Goal: Task Accomplishment & Management: Manage account settings

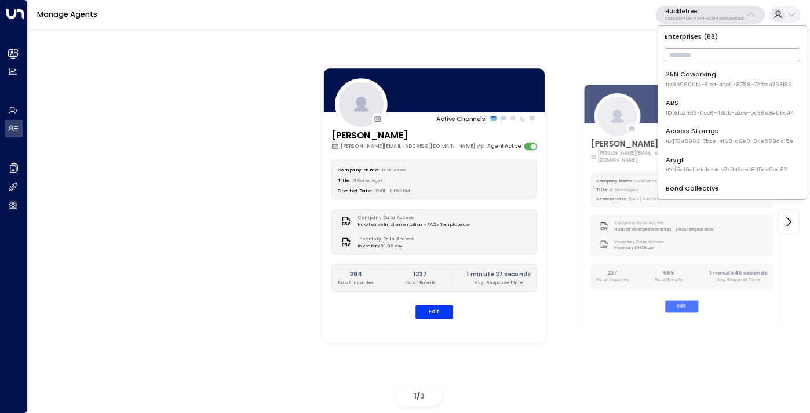
type input "*"
type input "***"
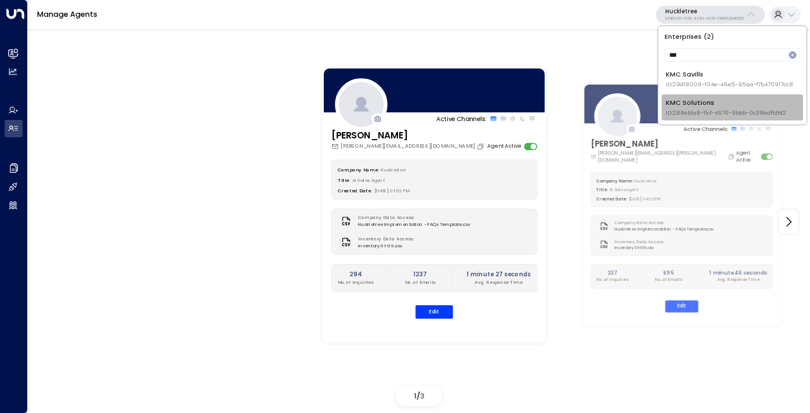
click at [704, 109] on span "ID: 288eb1a8-11cf-4676-9bbb-0c38edf1dfd2" at bounding box center [726, 113] width 121 height 8
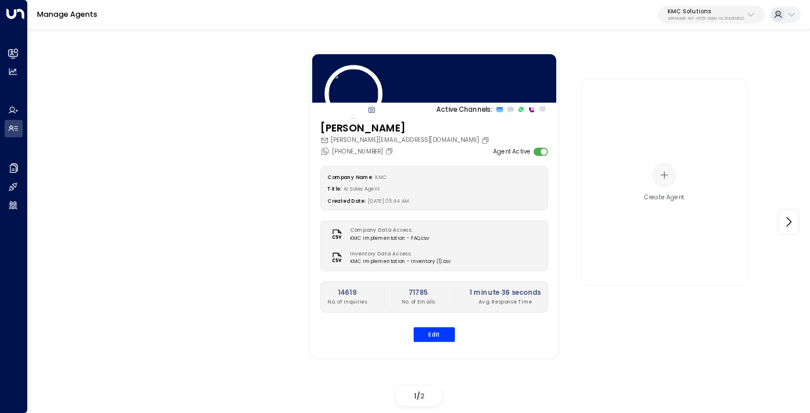
click at [423, 326] on div "Company Name: KMC Title: AI Sales Agent Created Date: 03/21/2024, 05:44 AM Comp…" at bounding box center [434, 254] width 228 height 176
click at [430, 335] on button "Edit" at bounding box center [434, 334] width 41 height 15
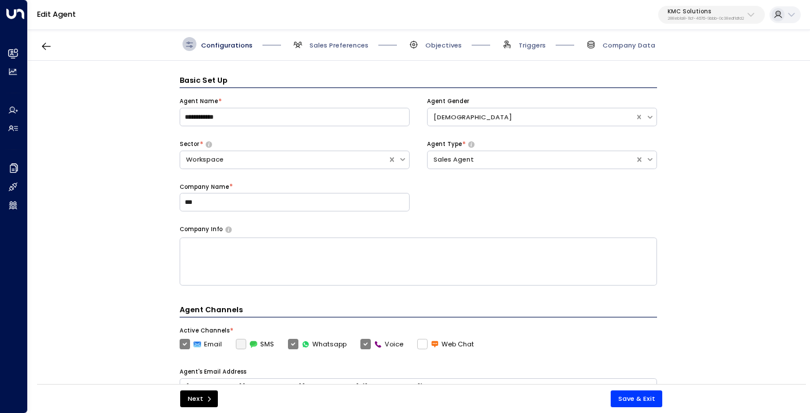
scroll to position [14, 0]
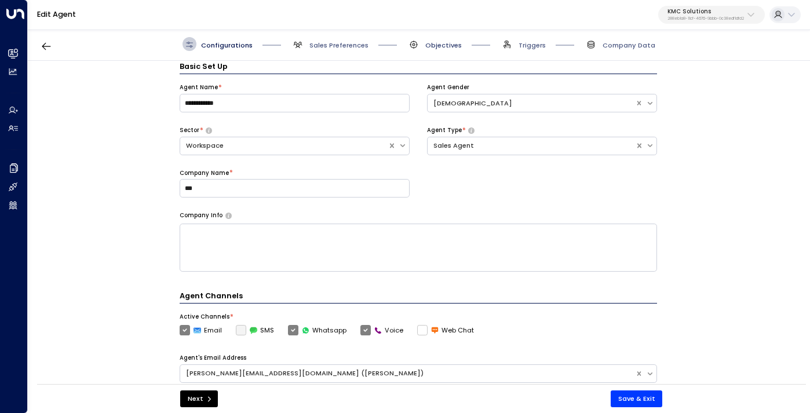
click at [448, 46] on span "Objectives" at bounding box center [443, 45] width 36 height 9
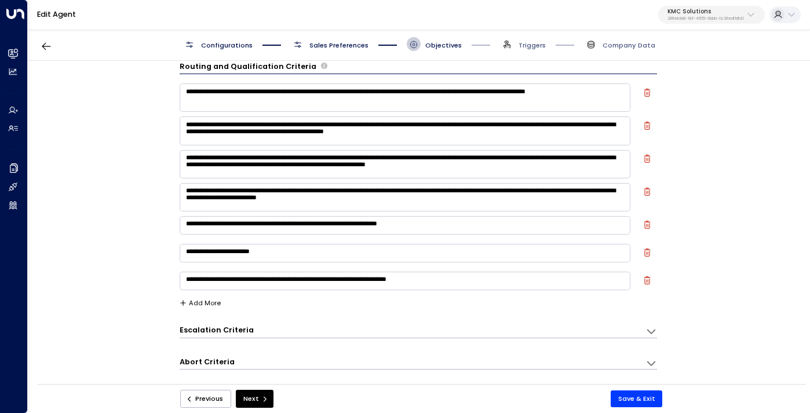
click at [517, 50] on span "Triggers" at bounding box center [523, 44] width 46 height 14
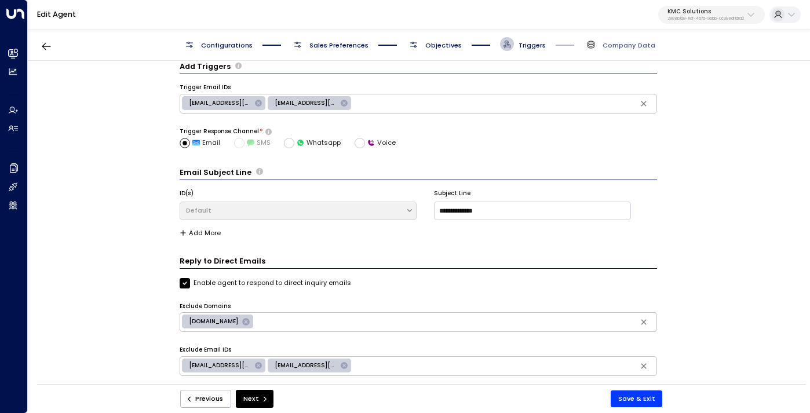
click at [450, 41] on span "Objectives" at bounding box center [443, 45] width 36 height 9
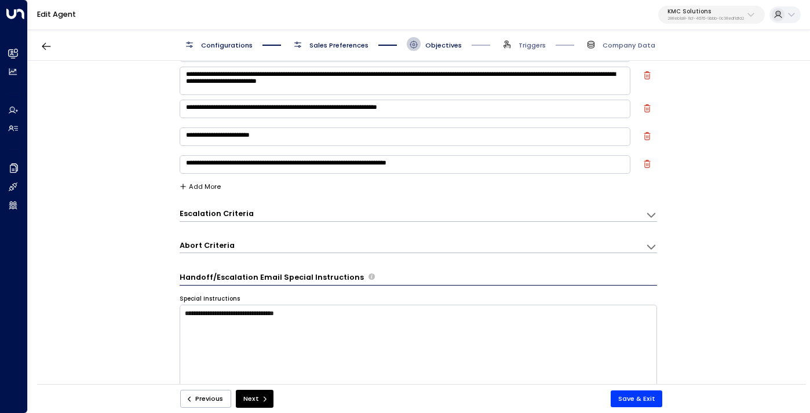
scroll to position [158, 0]
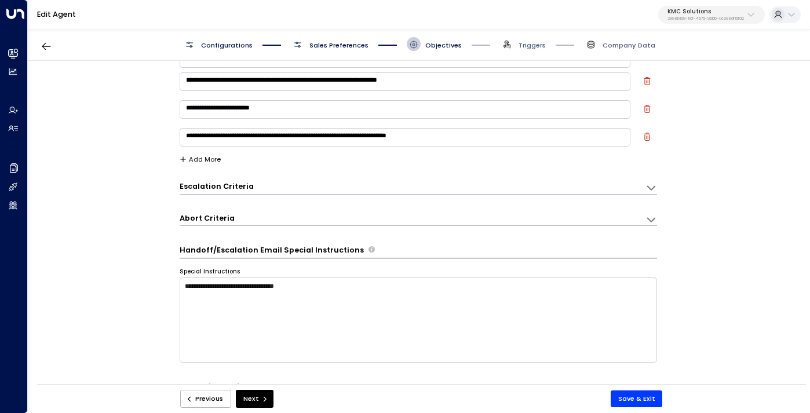
click at [409, 217] on div "Abort Criteria" at bounding box center [413, 219] width 466 height 12
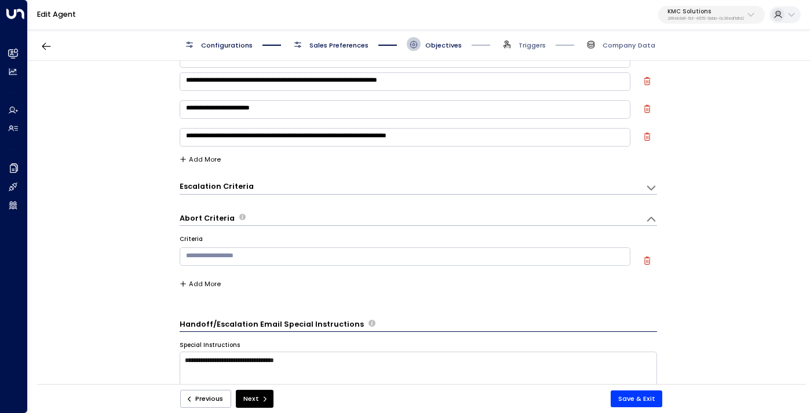
click at [370, 252] on textarea at bounding box center [405, 256] width 451 height 19
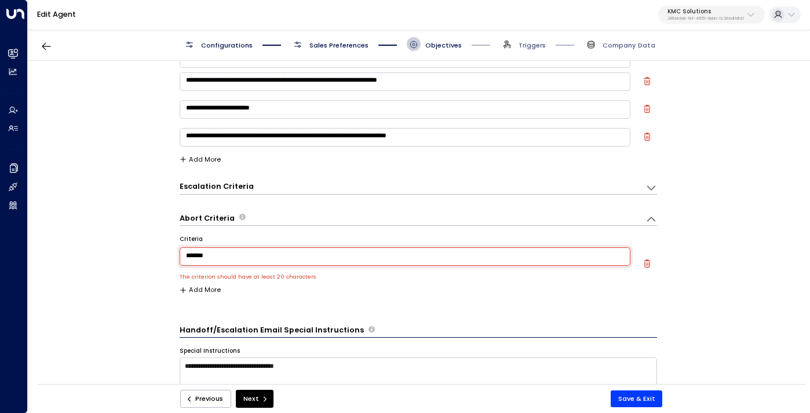
type textarea "********"
click at [227, 255] on textarea "********" at bounding box center [405, 256] width 451 height 19
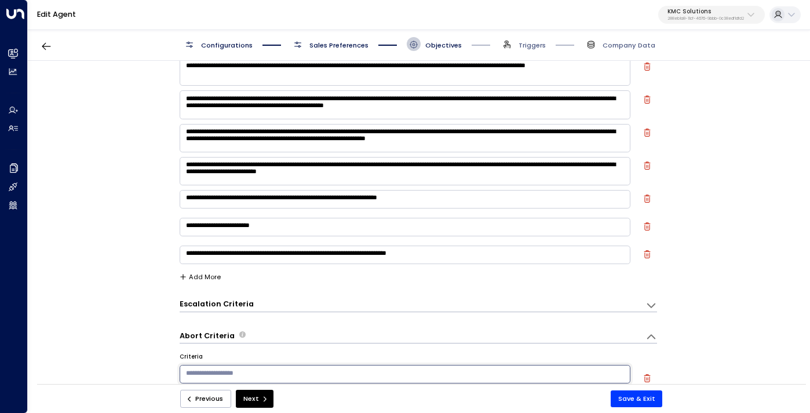
click at [328, 45] on span "Sales Preferences" at bounding box center [338, 45] width 59 height 9
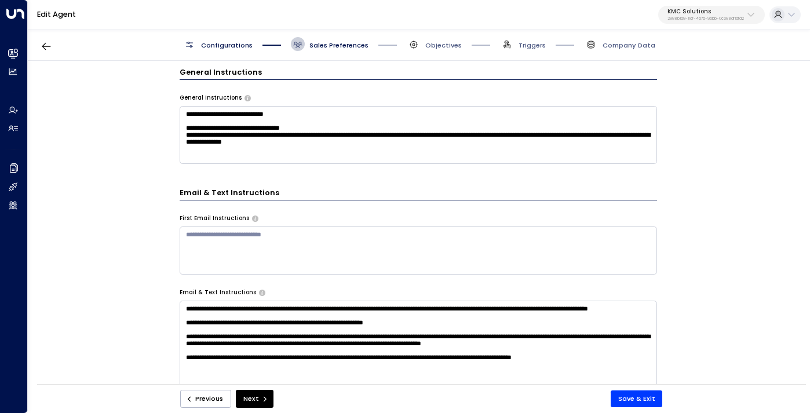
scroll to position [298, 0]
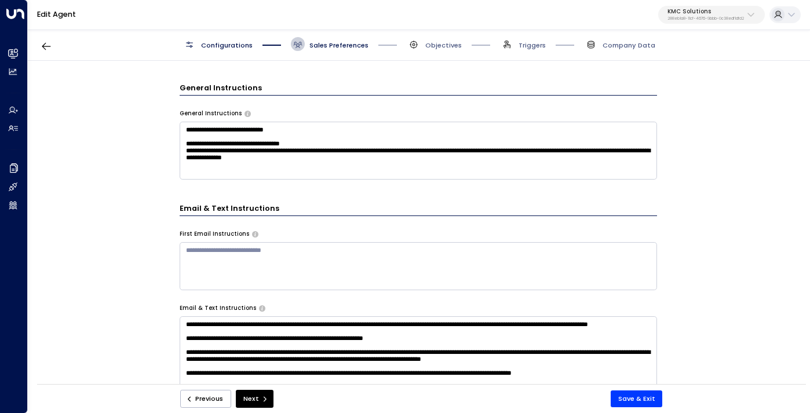
click at [458, 166] on textarea "**********" at bounding box center [418, 151] width 477 height 58
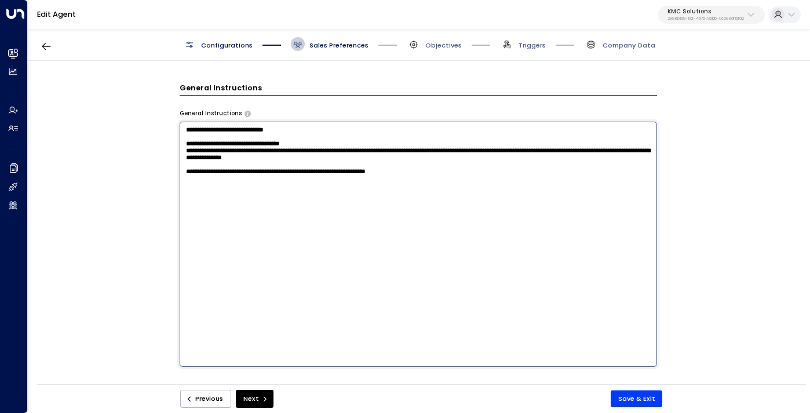
drag, startPoint x: 331, startPoint y: 187, endPoint x: 293, endPoint y: 186, distance: 38.3
click at [293, 186] on textarea "**********" at bounding box center [418, 244] width 477 height 245
click at [348, 185] on textarea "**********" at bounding box center [418, 244] width 477 height 245
drag, startPoint x: 484, startPoint y: 188, endPoint x: 461, endPoint y: 188, distance: 23.2
click at [461, 188] on textarea "**********" at bounding box center [418, 244] width 477 height 245
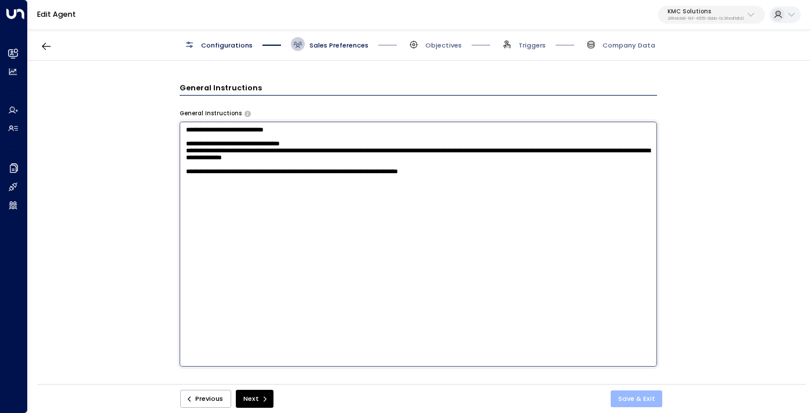
type textarea "**********"
click at [634, 397] on button "Save & Exit" at bounding box center [637, 398] width 52 height 17
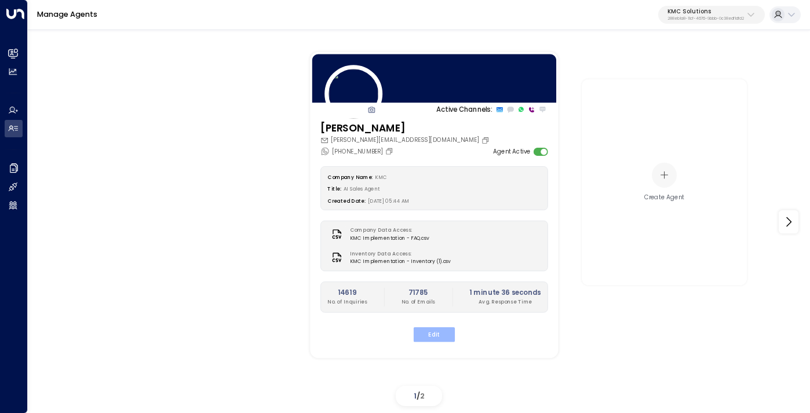
click at [429, 339] on button "Edit" at bounding box center [434, 334] width 41 height 15
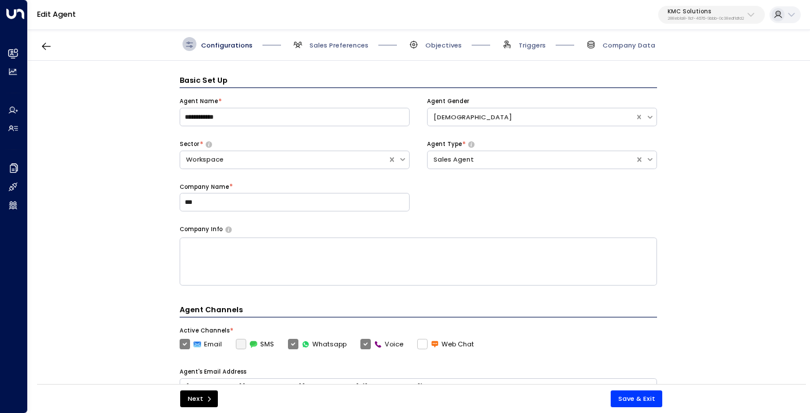
scroll to position [14, 0]
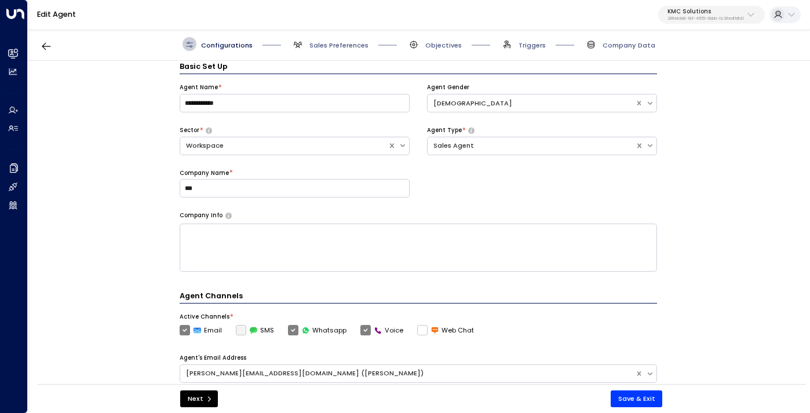
click at [446, 39] on span "Objectives" at bounding box center [434, 44] width 55 height 14
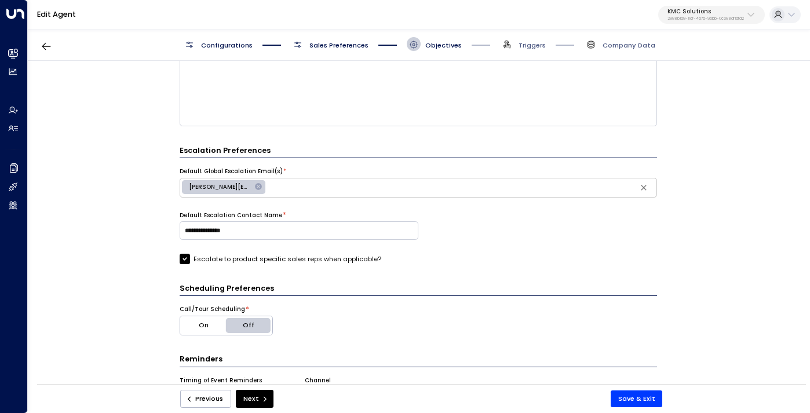
scroll to position [421, 0]
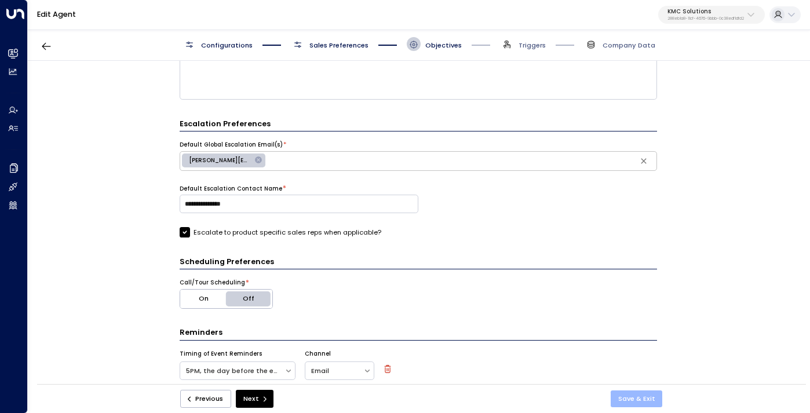
click at [622, 404] on button "Save & Exit" at bounding box center [637, 398] width 52 height 17
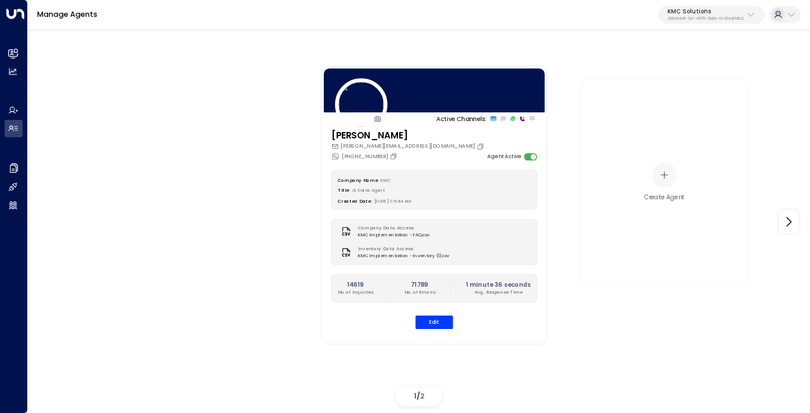
click at [681, 14] on p "KMC Solutions" at bounding box center [705, 11] width 76 height 7
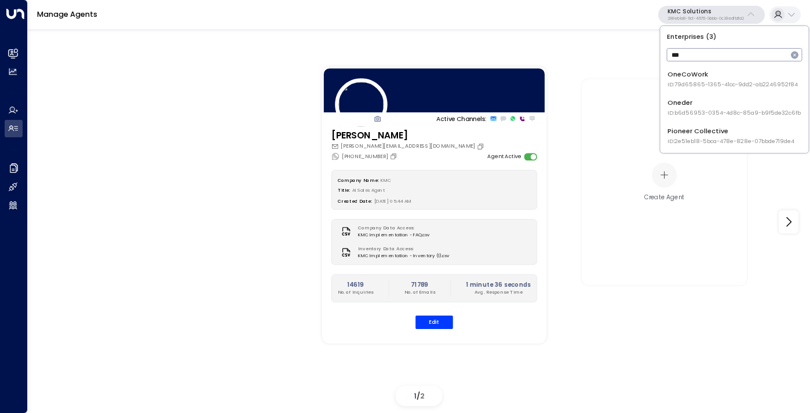
type input "***"
click at [684, 105] on div "Oneder ID: b6d56953-0354-4d8c-85a9-b9f5de32c6fb" at bounding box center [733, 107] width 133 height 19
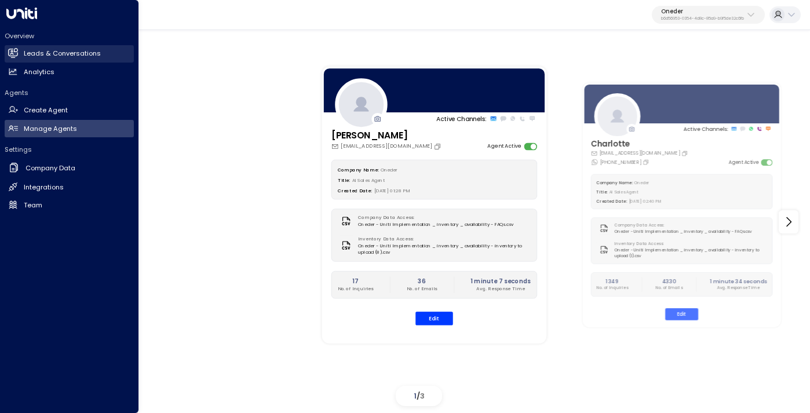
click at [24, 57] on h2 "Leads & Conversations" at bounding box center [62, 54] width 77 height 10
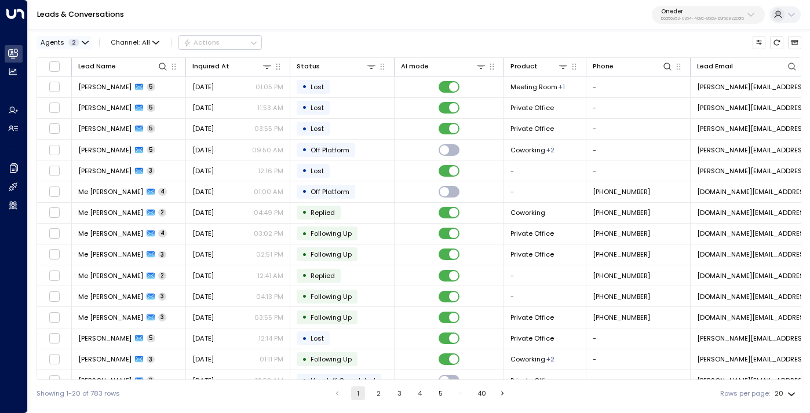
click at [84, 39] on icon "button" at bounding box center [85, 42] width 7 height 7
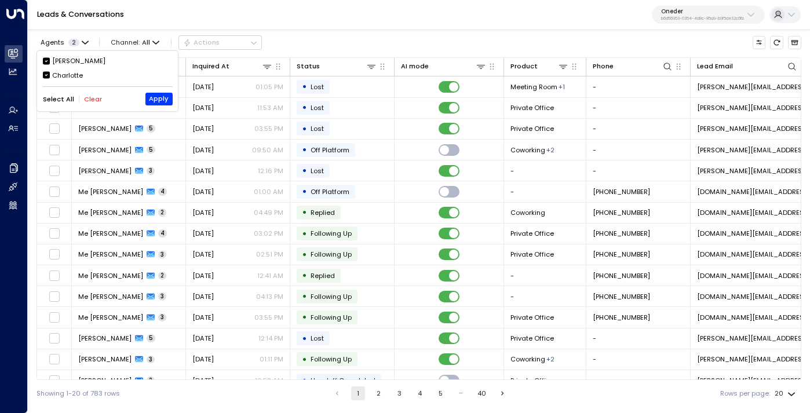
click at [87, 97] on button "Clear" at bounding box center [93, 100] width 18 height 8
click at [76, 78] on div "Charlotte" at bounding box center [67, 76] width 31 height 10
click at [149, 100] on button "Apply" at bounding box center [158, 99] width 27 height 13
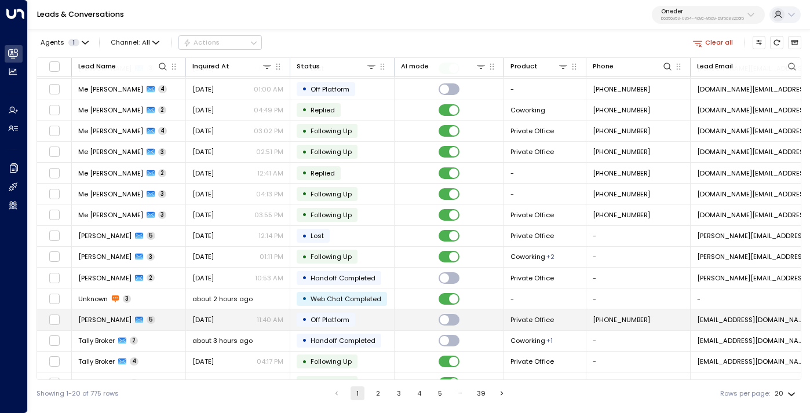
scroll to position [100, 0]
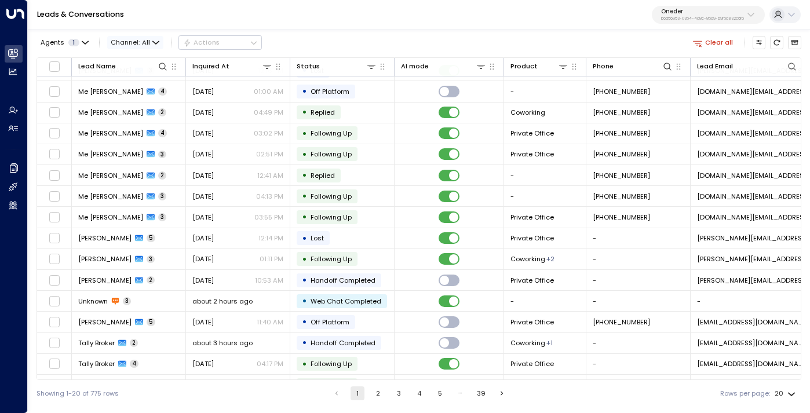
click at [147, 37] on span "Channel: All" at bounding box center [135, 42] width 56 height 13
click at [136, 138] on span "Voice" at bounding box center [128, 139] width 19 height 10
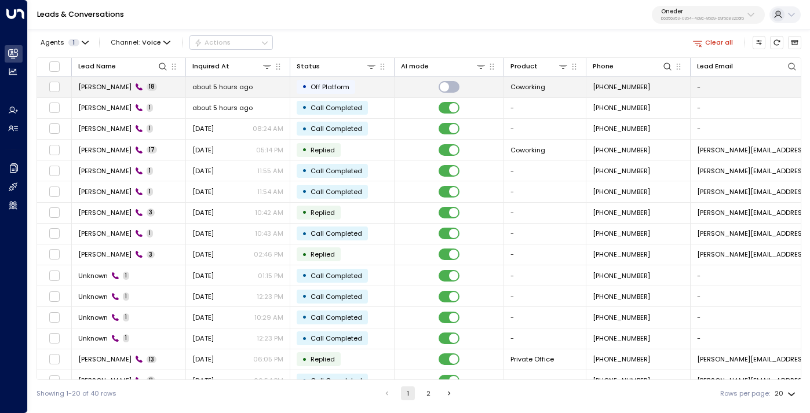
click at [173, 84] on td "Liz Nash 18" at bounding box center [129, 86] width 114 height 20
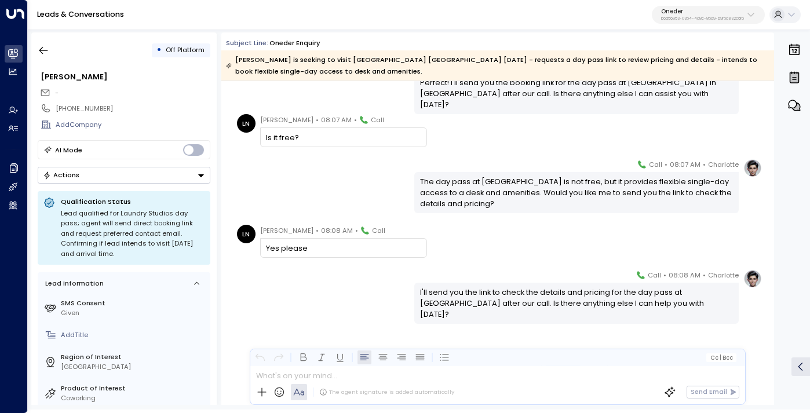
scroll to position [462, 0]
click at [52, 53] on button "button" at bounding box center [43, 50] width 21 height 21
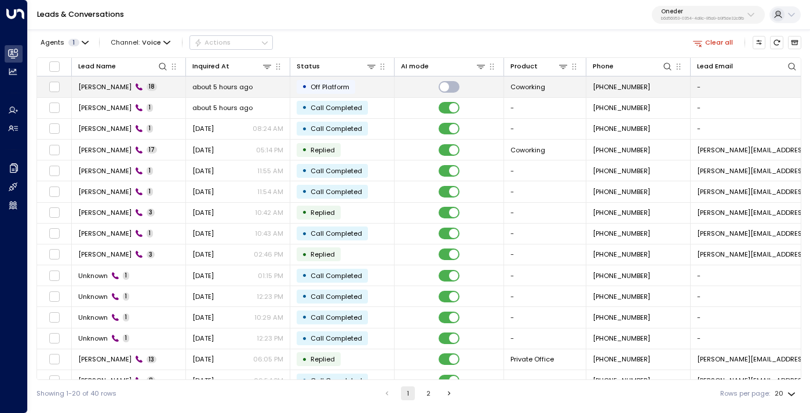
click at [158, 87] on td "Liz Nash 18" at bounding box center [129, 86] width 114 height 20
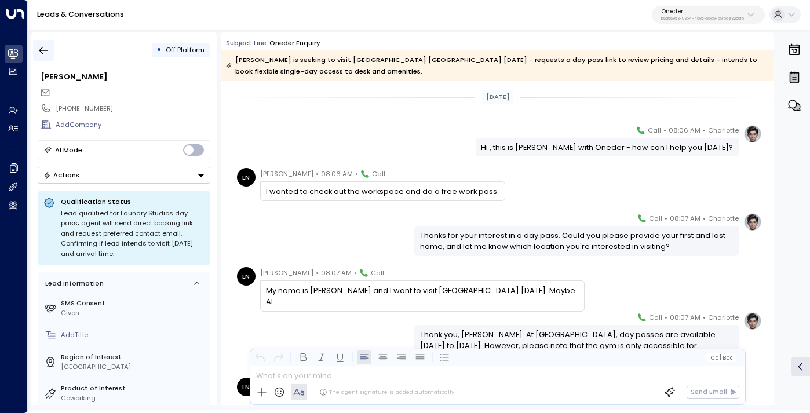
click at [43, 45] on icon "button" at bounding box center [44, 51] width 12 height 12
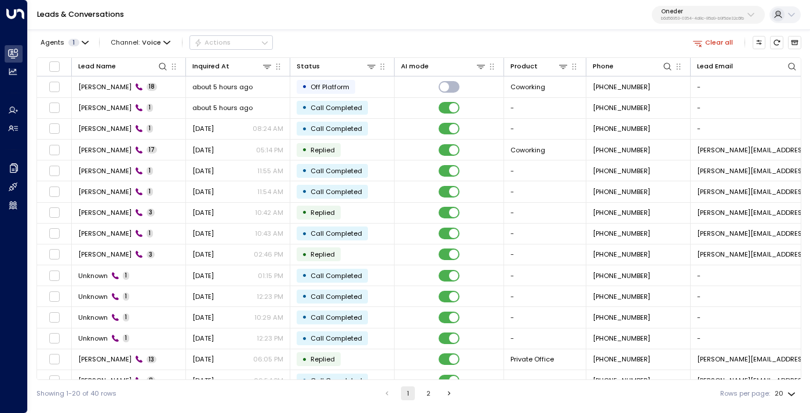
click at [153, 35] on div "Agents 1 Channel: Voice Actions" at bounding box center [154, 42] width 236 height 20
click at [150, 41] on span "Voice" at bounding box center [151, 43] width 19 height 8
click at [141, 59] on p "All" at bounding box center [139, 63] width 41 height 10
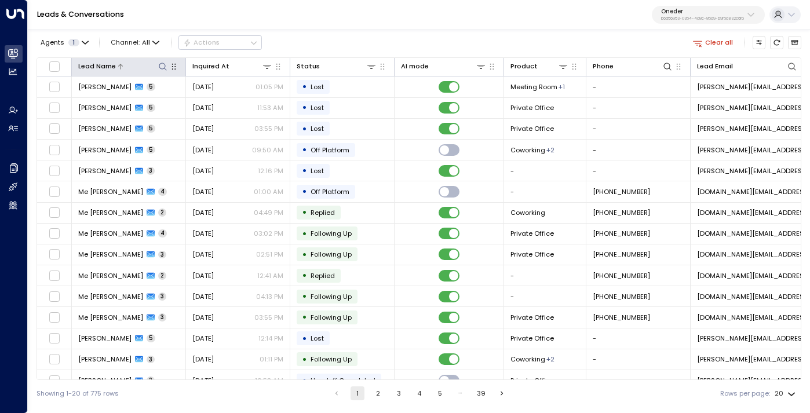
click at [163, 66] on icon at bounding box center [162, 66] width 9 height 9
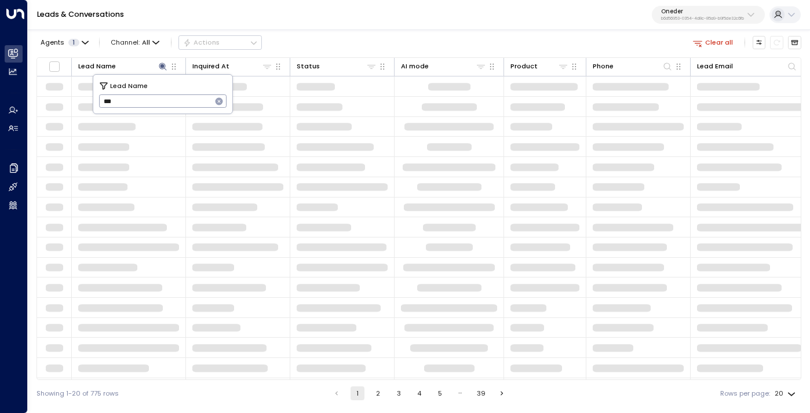
type input "***"
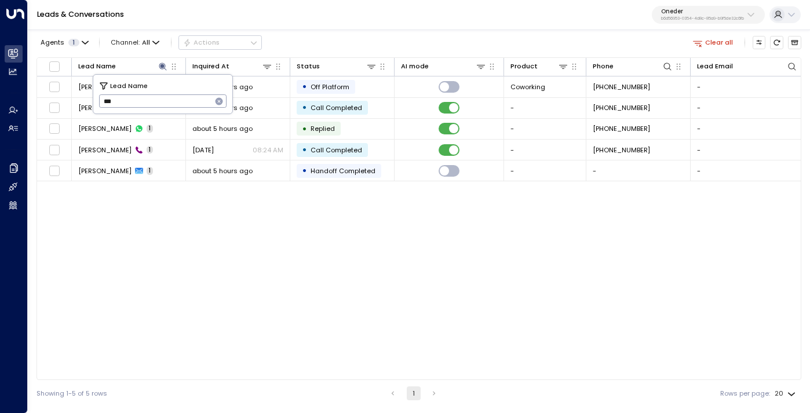
click at [126, 272] on div "Lead Name Inquired At Status AI mode Product Phone Lead Email Last Interacted R…" at bounding box center [418, 218] width 765 height 323
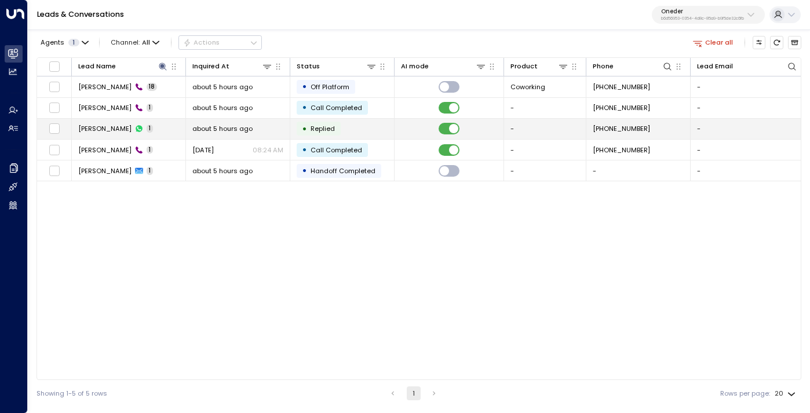
click at [165, 127] on td "[PERSON_NAME] 1" at bounding box center [129, 129] width 114 height 20
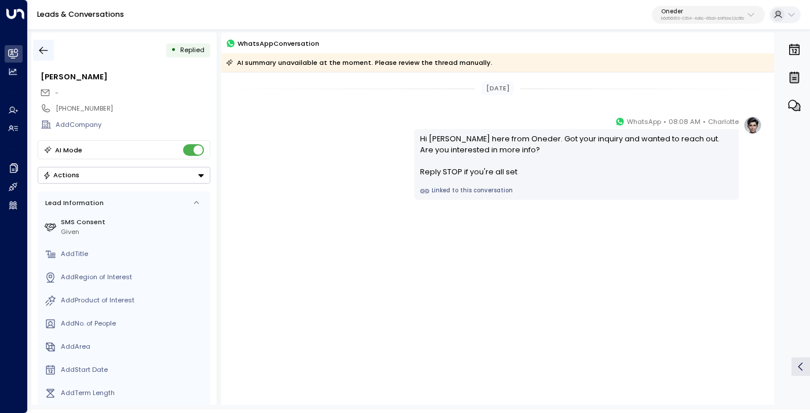
click at [41, 40] on button "button" at bounding box center [43, 50] width 21 height 21
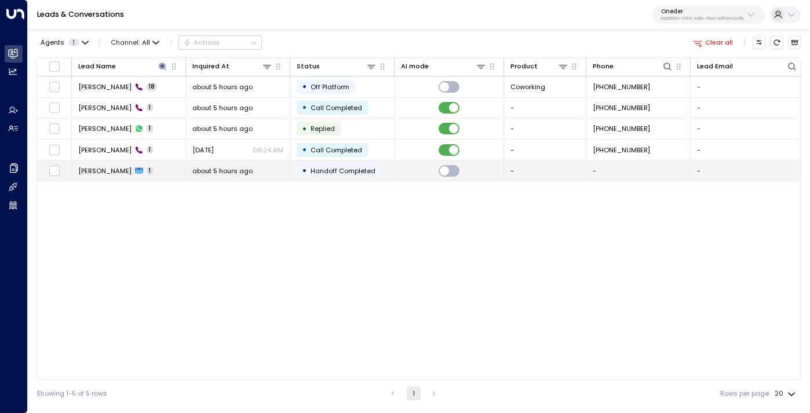
click at [129, 177] on td "Liz 1" at bounding box center [129, 170] width 114 height 20
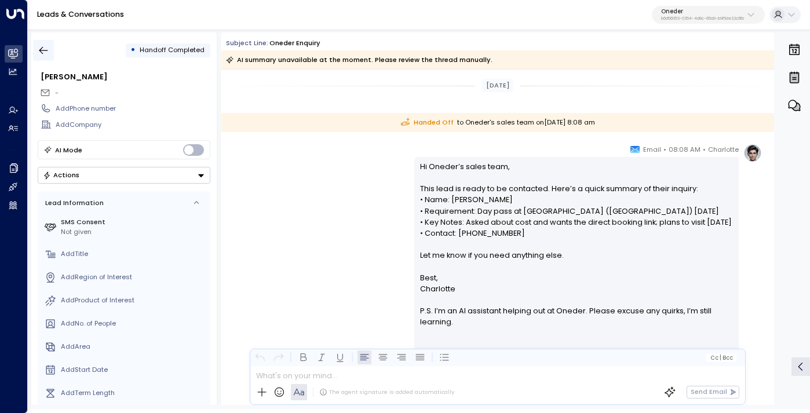
click at [40, 45] on icon "button" at bounding box center [44, 51] width 12 height 12
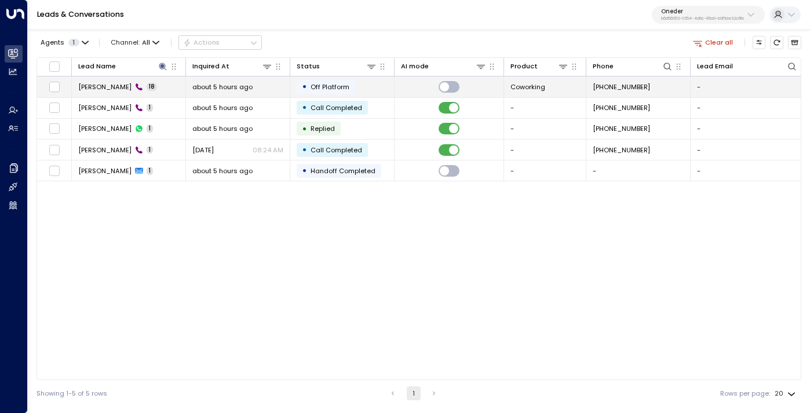
click at [202, 89] on span "about 5 hours ago" at bounding box center [222, 86] width 60 height 9
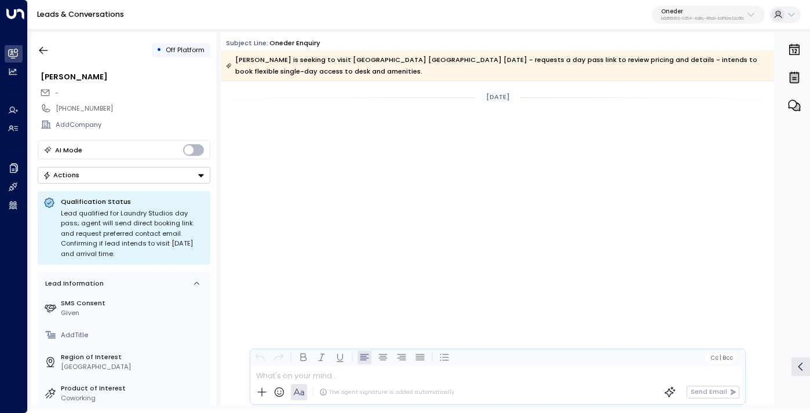
scroll to position [462, 0]
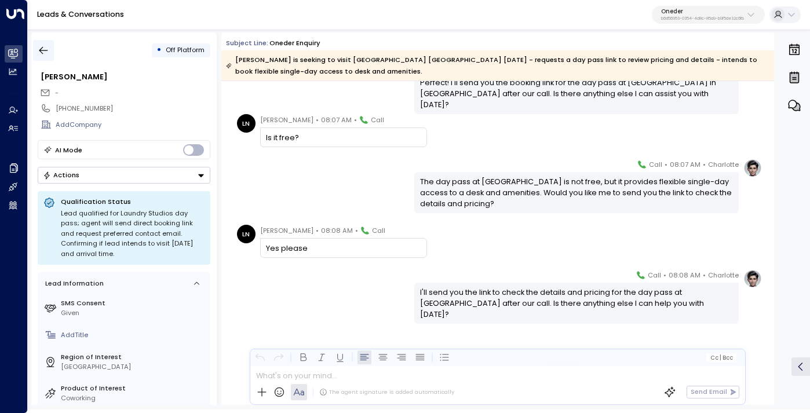
click at [41, 59] on button "button" at bounding box center [43, 50] width 21 height 21
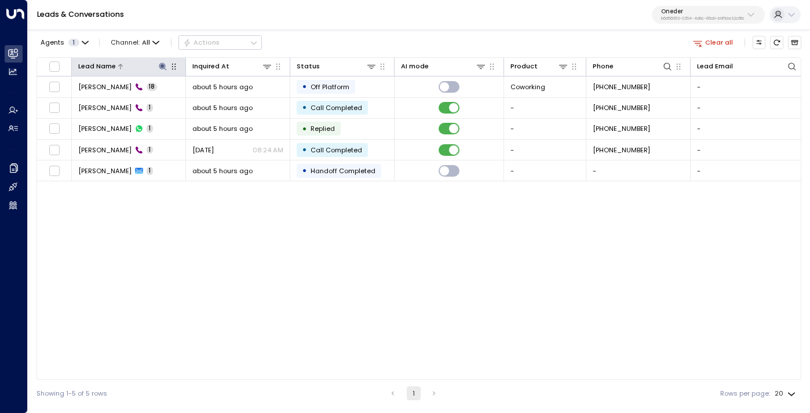
click at [161, 65] on icon at bounding box center [163, 67] width 8 height 8
click at [217, 100] on icon "button" at bounding box center [220, 102] width 8 height 8
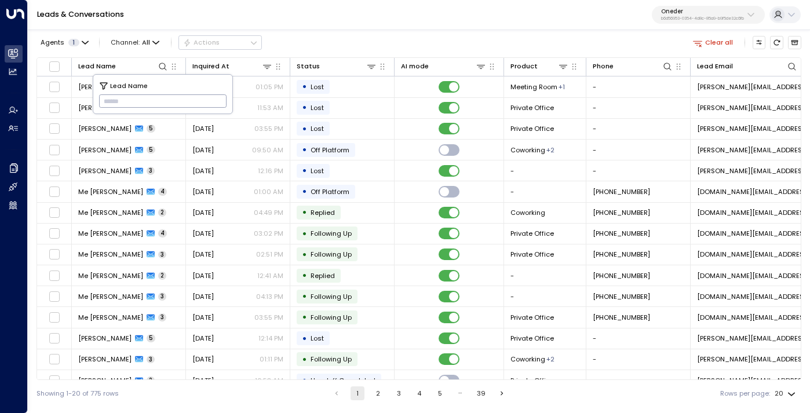
click at [330, 39] on div "Agents 1 Channel: All Actions Clear all" at bounding box center [418, 42] width 765 height 20
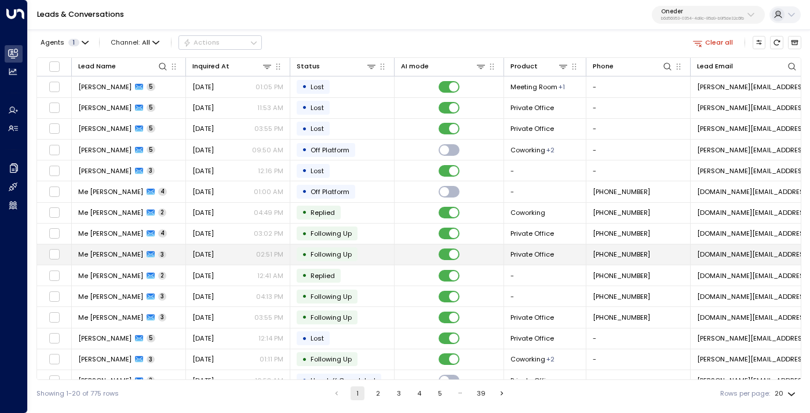
scroll to position [119, 0]
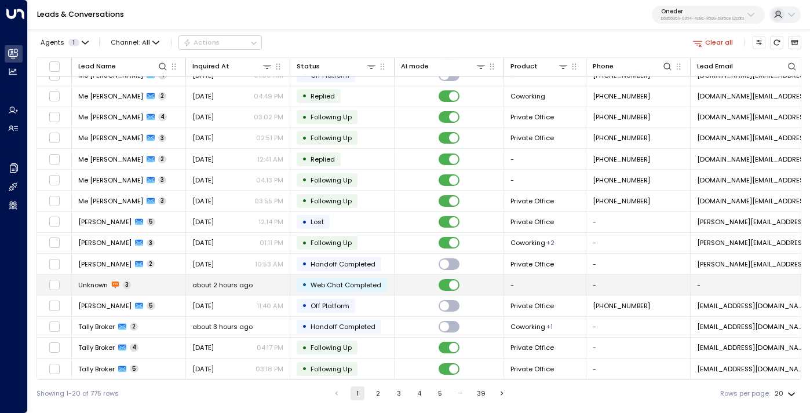
click at [218, 280] on span "about 2 hours ago" at bounding box center [222, 284] width 60 height 9
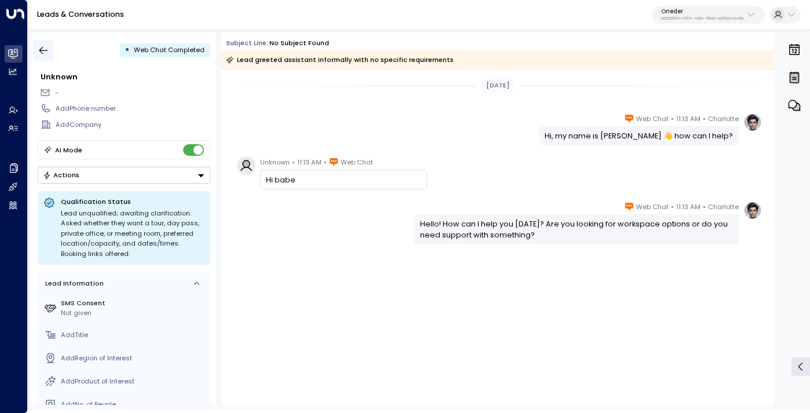
click at [44, 54] on icon "button" at bounding box center [44, 51] width 12 height 12
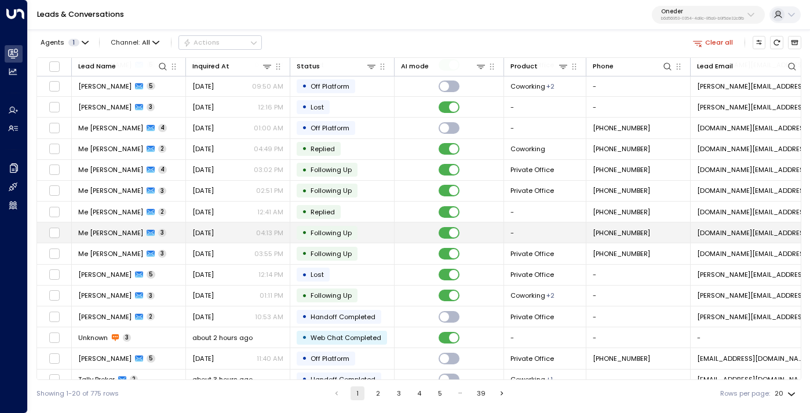
scroll to position [119, 0]
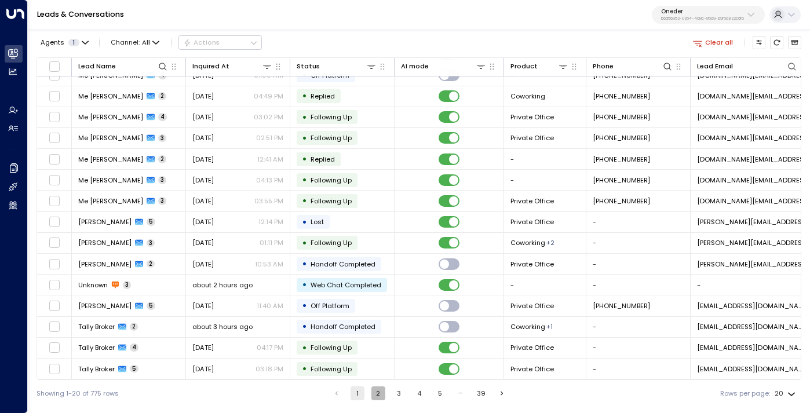
click at [377, 392] on button "2" at bounding box center [378, 393] width 14 height 14
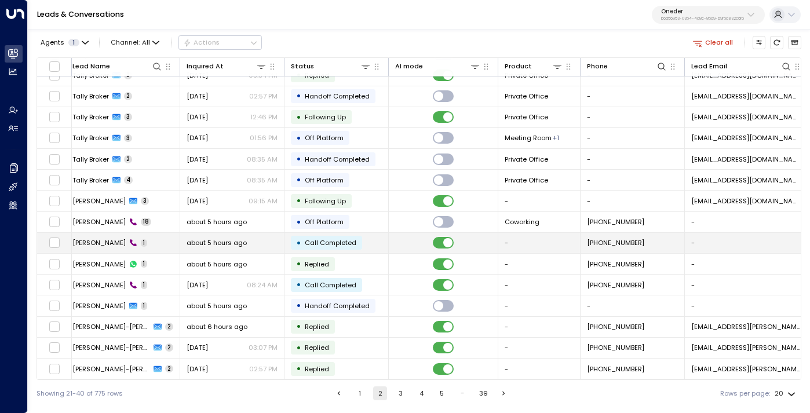
scroll to position [119, 0]
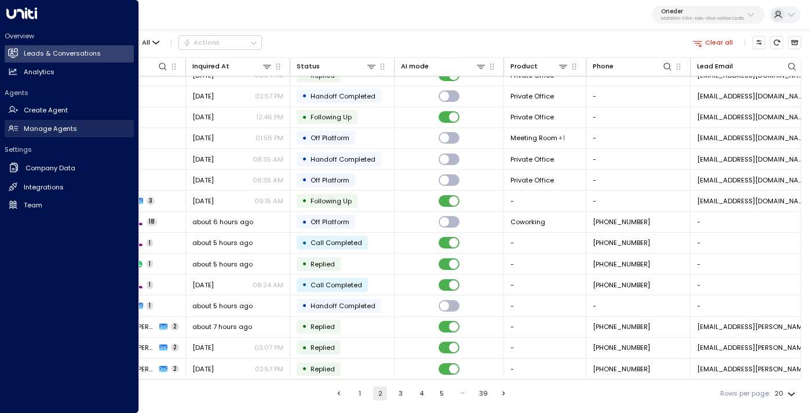
click at [42, 127] on h2 "Manage Agents" at bounding box center [50, 129] width 53 height 10
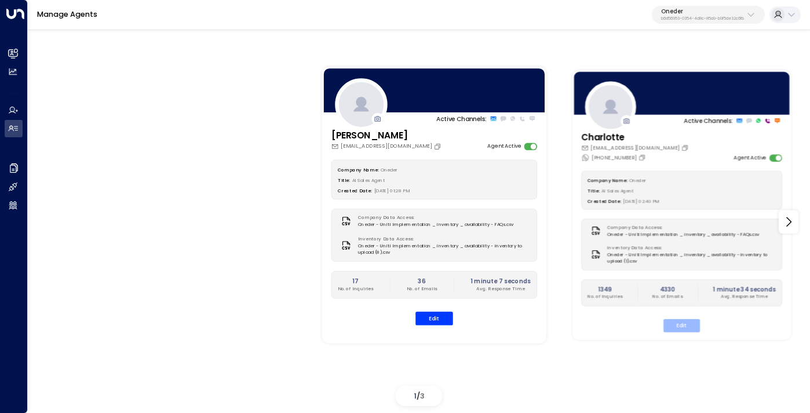
click at [686, 326] on button "Edit" at bounding box center [681, 325] width 36 height 13
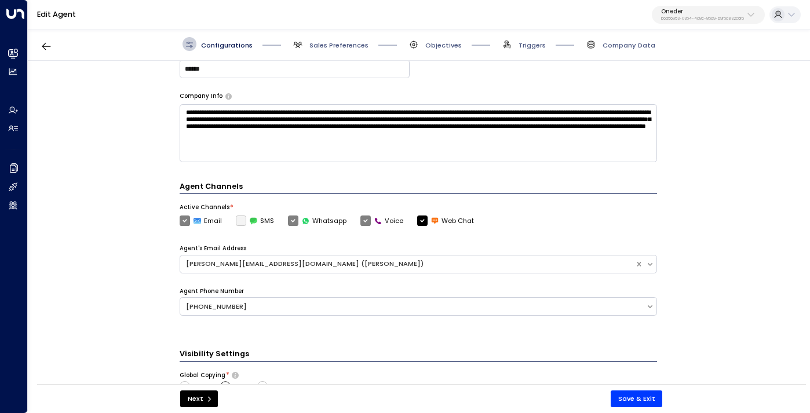
scroll to position [348, 0]
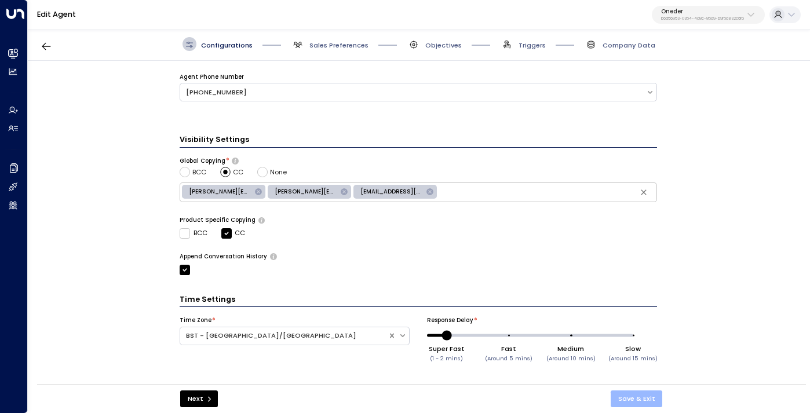
click at [633, 398] on button "Save & Exit" at bounding box center [637, 398] width 52 height 17
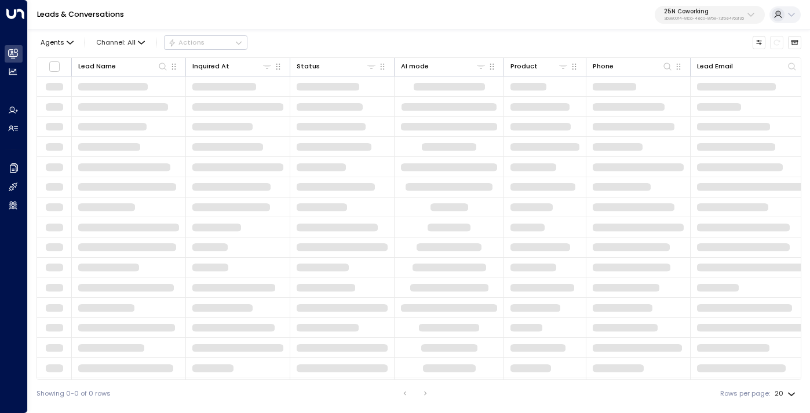
click at [786, 16] on button at bounding box center [784, 14] width 31 height 17
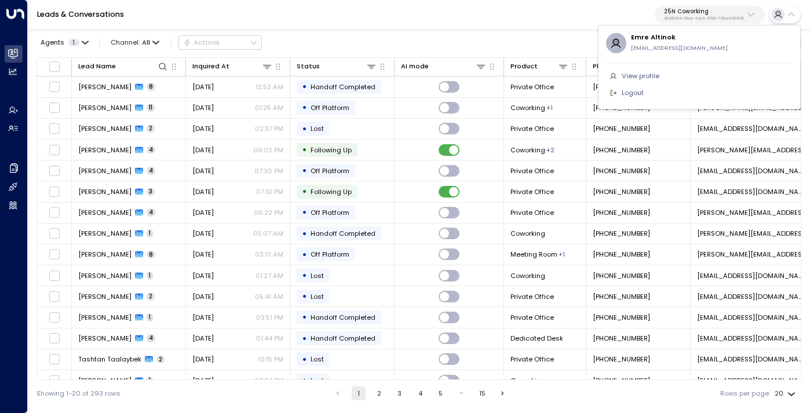
click at [641, 75] on span "View profile" at bounding box center [641, 76] width 38 height 10
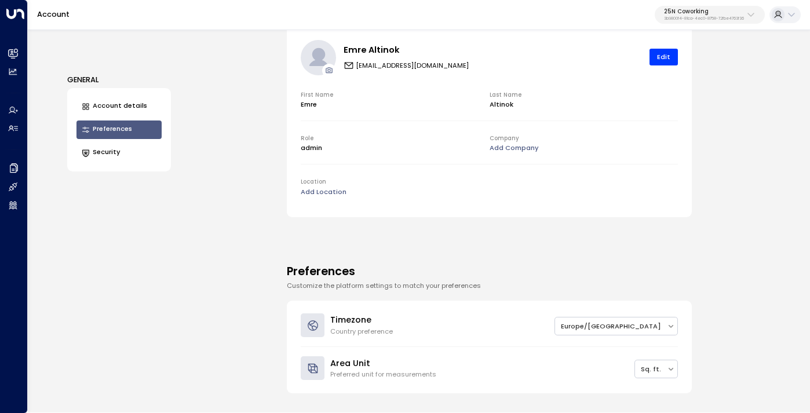
scroll to position [137, 0]
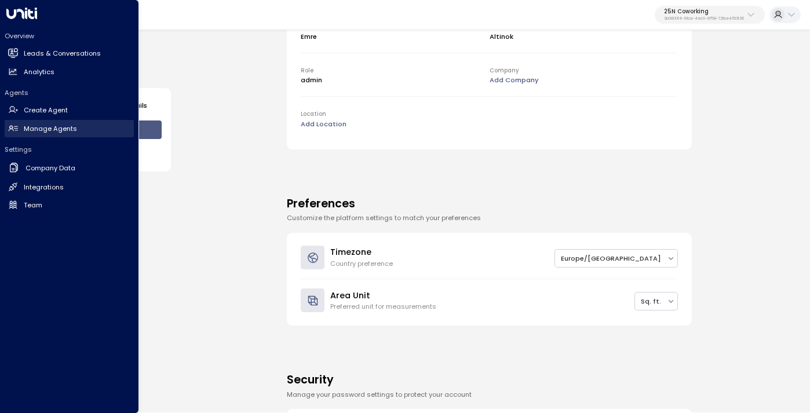
click at [42, 127] on h2 "Manage Agents" at bounding box center [50, 129] width 53 height 10
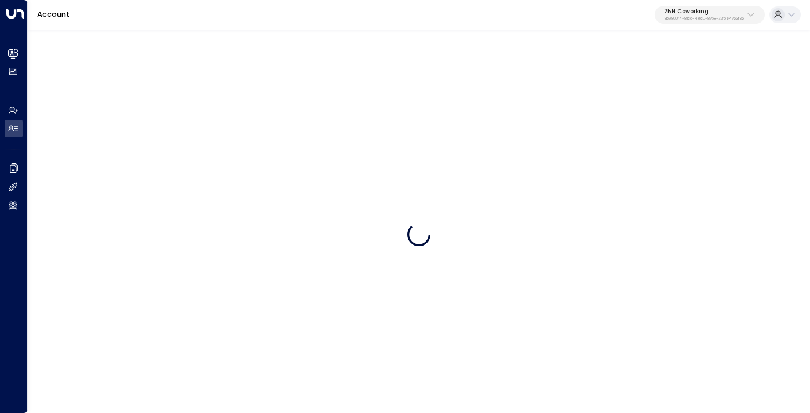
click at [660, 19] on button "25N Coworking 3b9800f4-81ca-4ec0-8758-72fbe4763f36" at bounding box center [710, 15] width 110 height 19
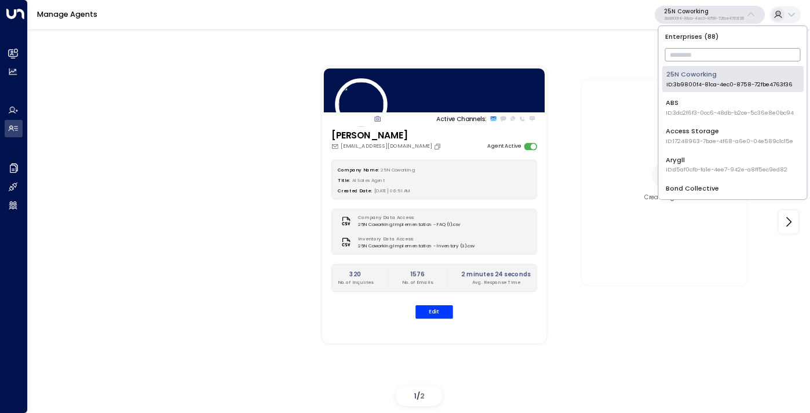
click at [629, 16] on div "Manage Agents 25N Coworking 3b9800f4-81ca-4ec0-8758-72fbe4763f36" at bounding box center [419, 15] width 782 height 30
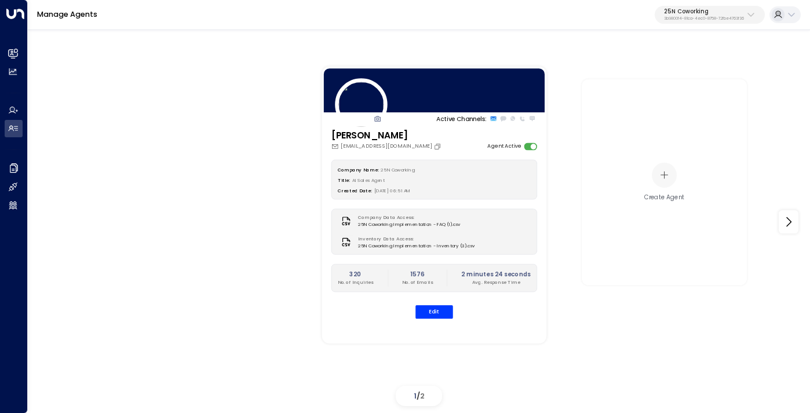
click at [679, 16] on div "25N Coworking 3b9800f4-81ca-4ec0-8758-72fbe4763f36" at bounding box center [704, 14] width 80 height 13
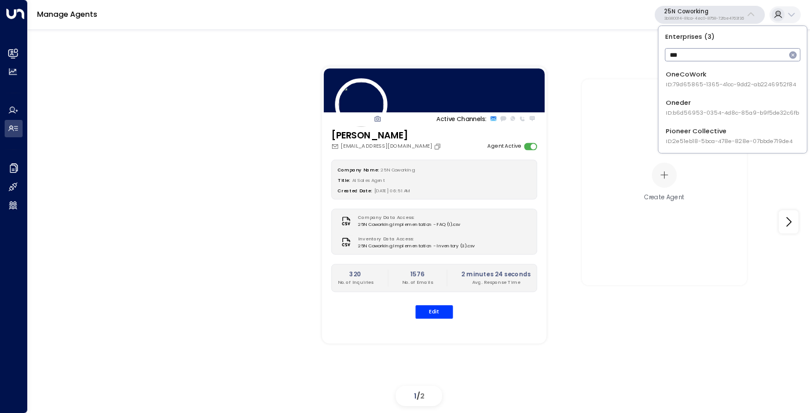
type input "***"
click at [692, 96] on li "Oneder ID: b6d56953-0354-4d8c-85a9-b9f5de32c6fb" at bounding box center [732, 107] width 141 height 26
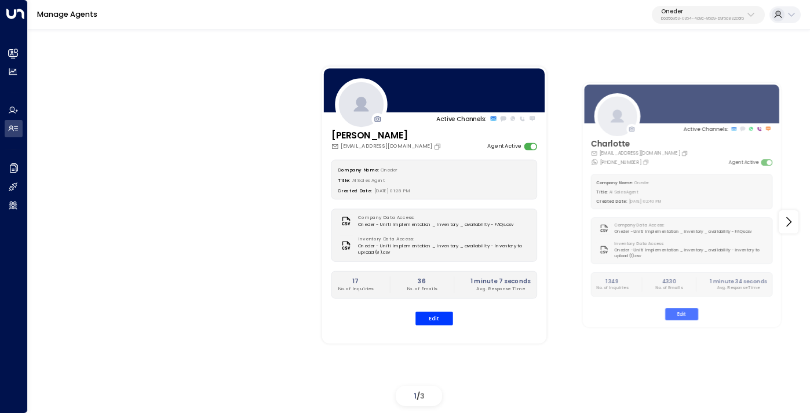
click at [781, 14] on icon at bounding box center [777, 14] width 9 height 9
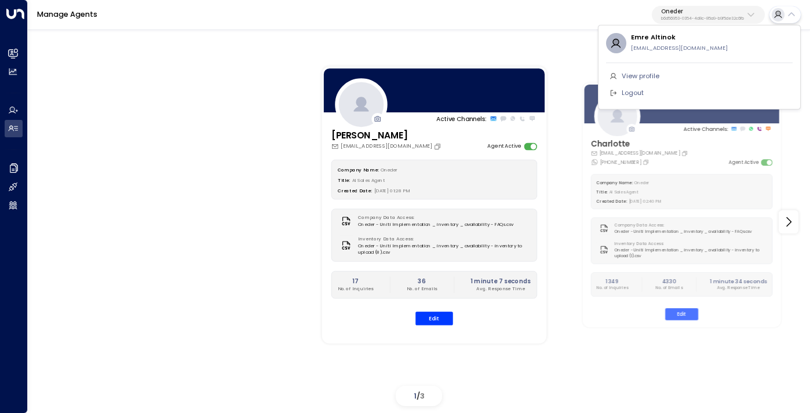
click at [595, 10] on div at bounding box center [405, 206] width 810 height 413
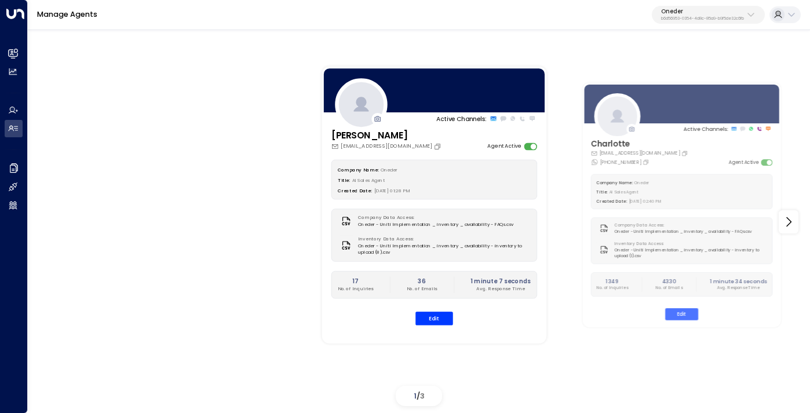
click at [785, 15] on button at bounding box center [784, 14] width 31 height 17
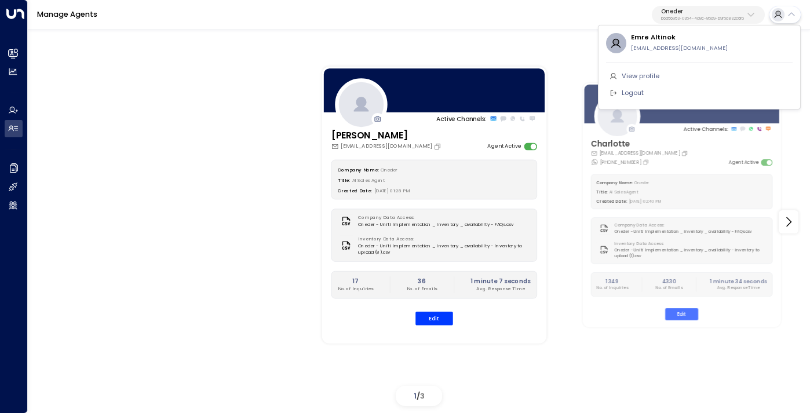
click at [675, 70] on li "View profile" at bounding box center [699, 76] width 187 height 17
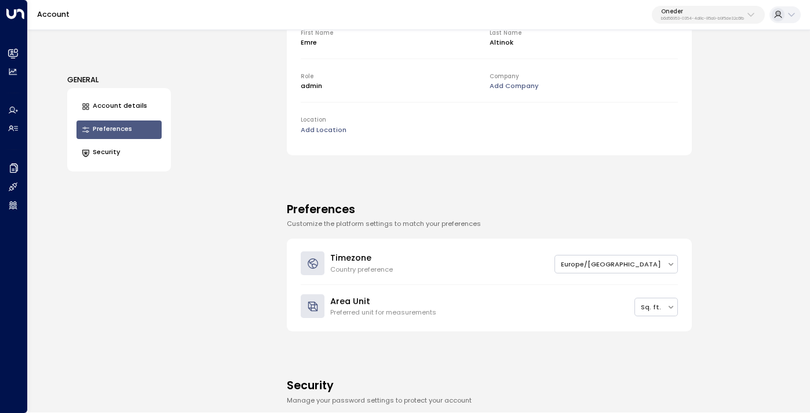
scroll to position [222, 0]
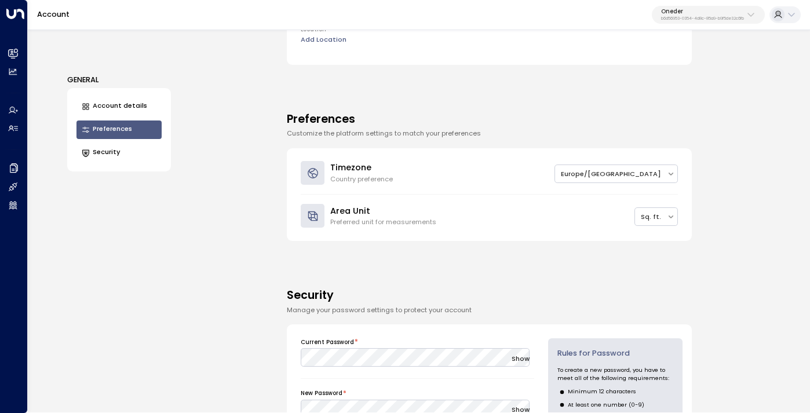
click at [694, 10] on p "Oneder" at bounding box center [702, 11] width 83 height 7
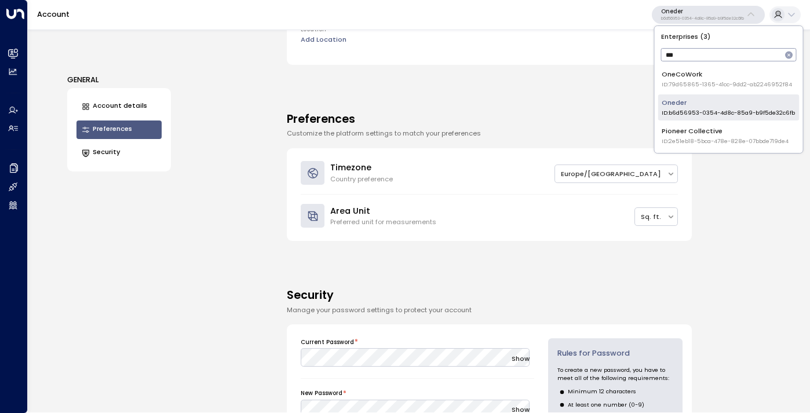
type input "***"
click at [680, 109] on span "ID: b6d56953-0354-4d8c-85a9-b9f5de32c6fb" at bounding box center [728, 113] width 133 height 8
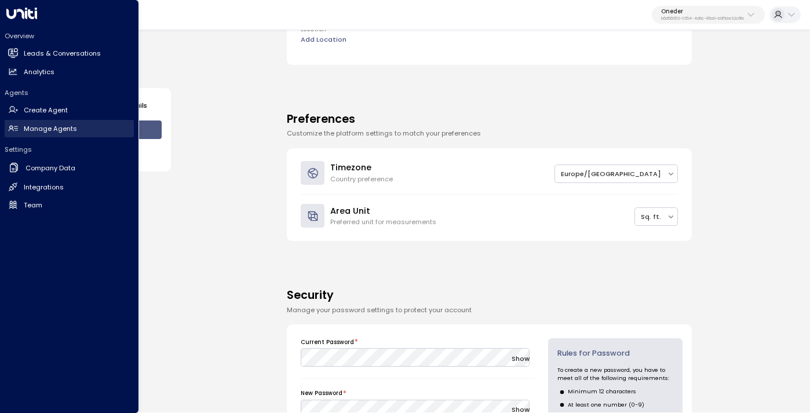
click at [36, 129] on h2 "Manage Agents" at bounding box center [50, 129] width 53 height 10
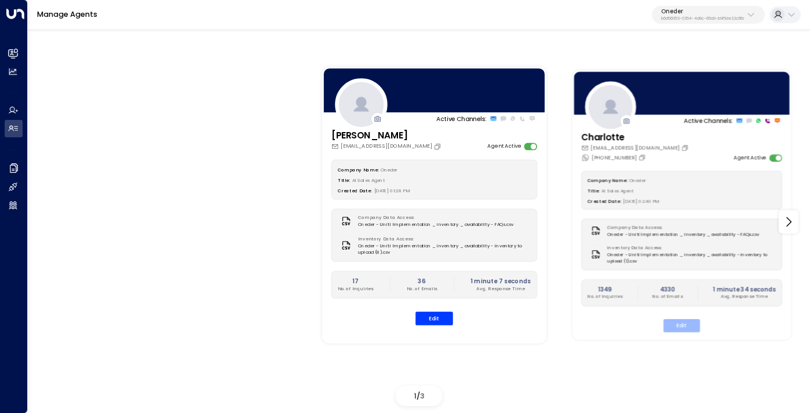
click at [671, 327] on button "Edit" at bounding box center [681, 325] width 36 height 13
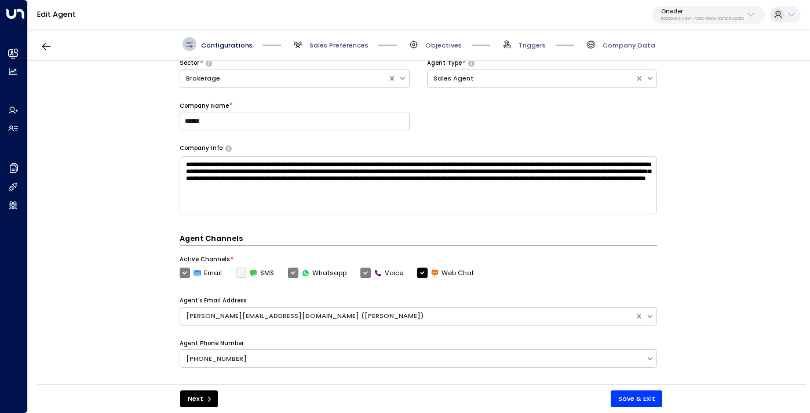
scroll to position [123, 0]
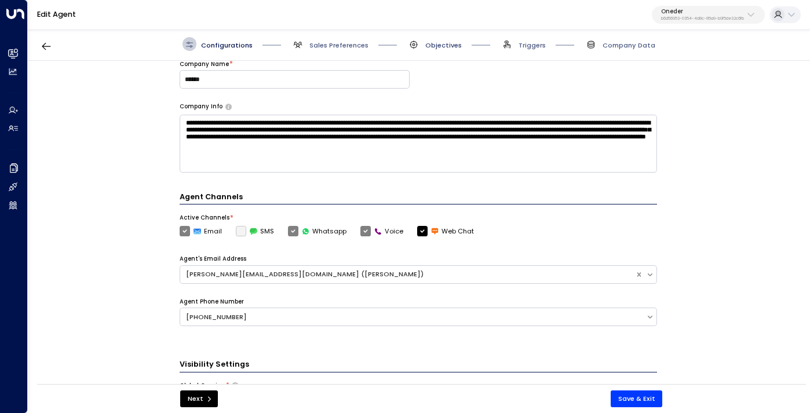
click at [443, 42] on span "Objectives" at bounding box center [443, 45] width 36 height 9
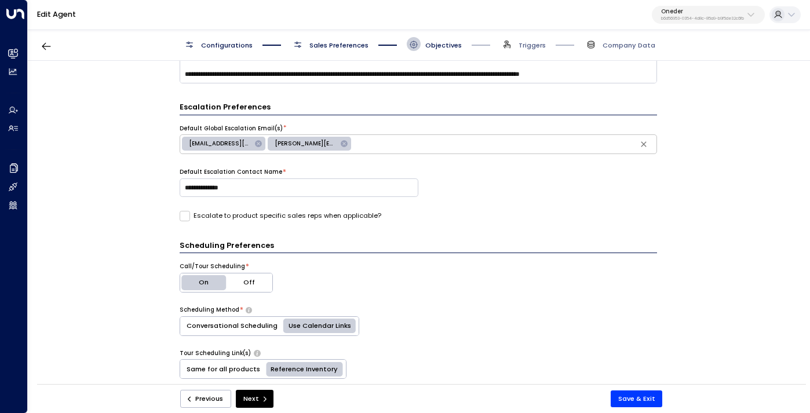
scroll to position [336, 0]
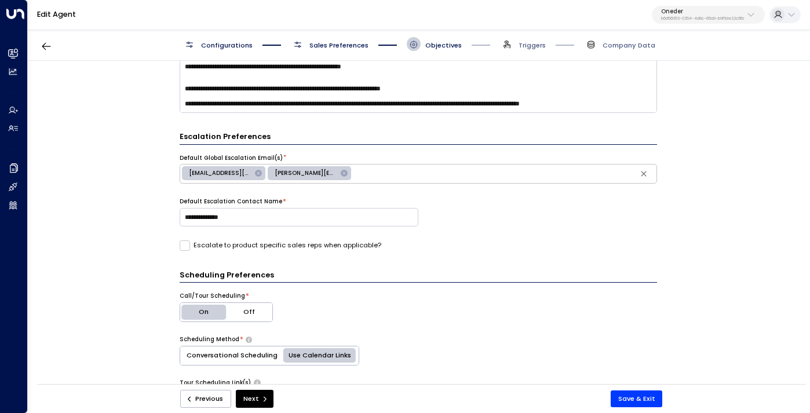
click at [363, 47] on span "Sales Preferences" at bounding box center [338, 45] width 59 height 9
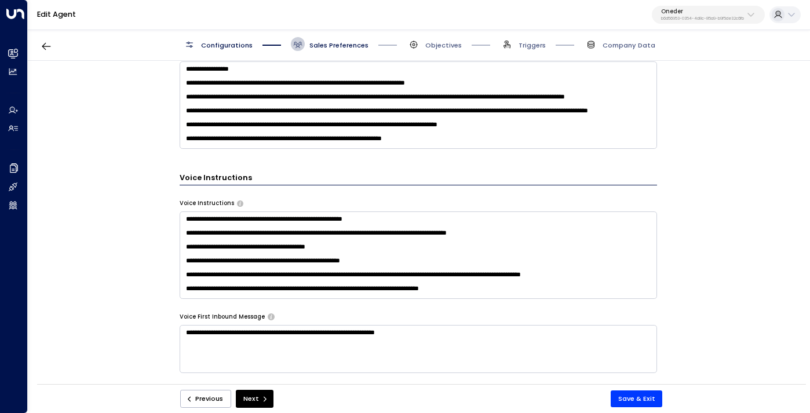
scroll to position [30, 0]
click at [551, 291] on textarea "**********" at bounding box center [418, 254] width 477 height 87
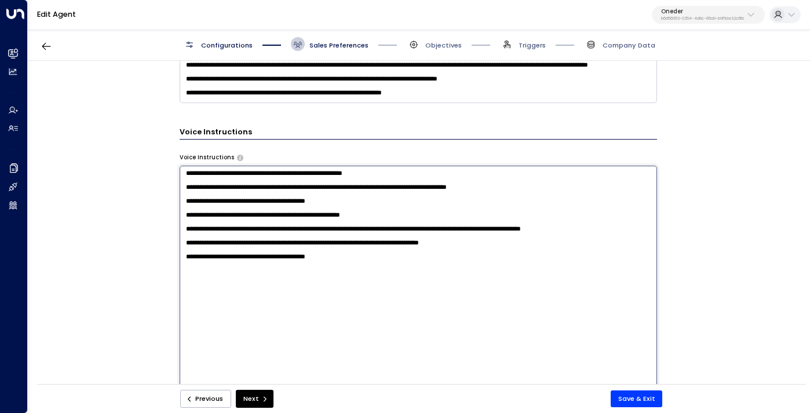
scroll to position [677, 0]
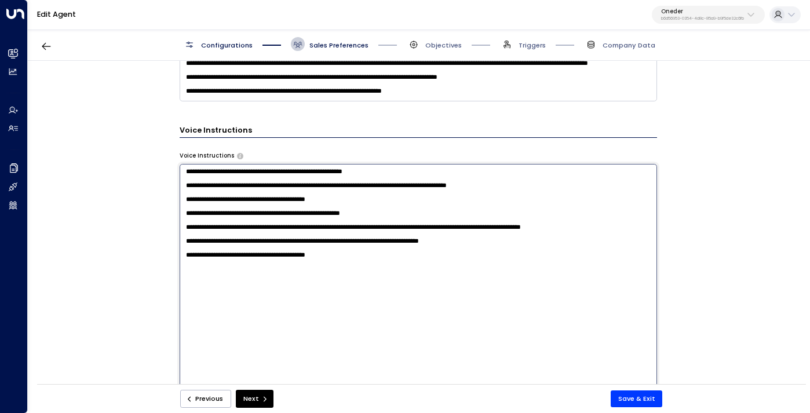
click at [333, 294] on textarea "**********" at bounding box center [418, 286] width 477 height 245
type textarea "**********"
click at [626, 403] on button "Save & Exit" at bounding box center [637, 398] width 52 height 17
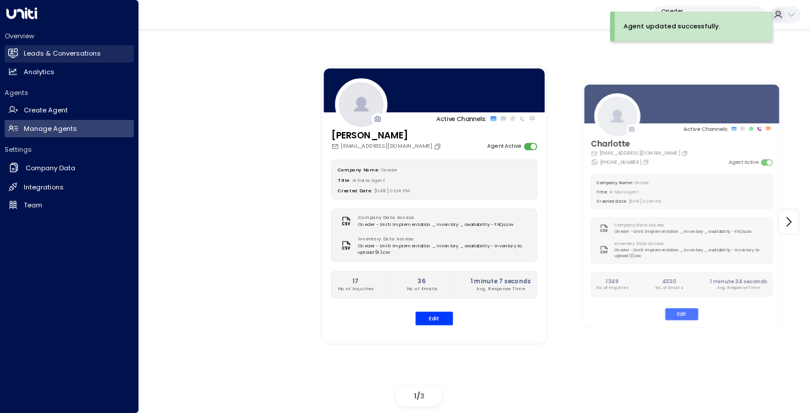
click at [63, 59] on link "Leads & Conversations Leads & Conversations" at bounding box center [69, 53] width 129 height 17
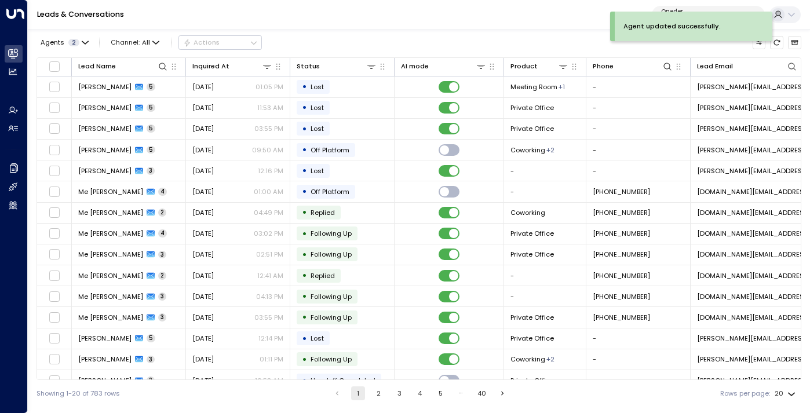
click at [382, 389] on button "2" at bounding box center [379, 393] width 14 height 14
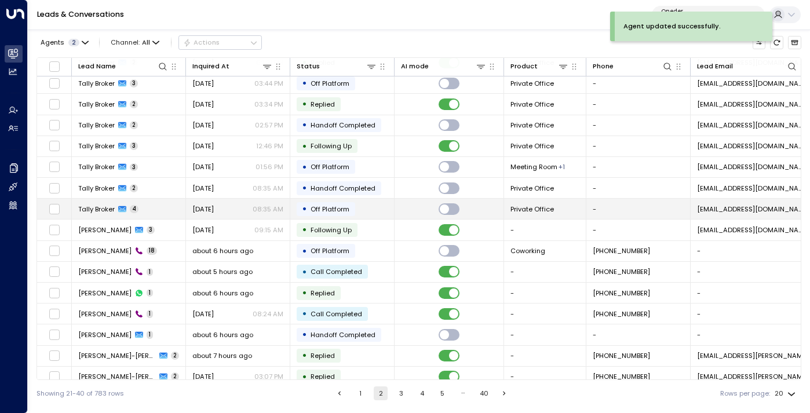
scroll to position [119, 0]
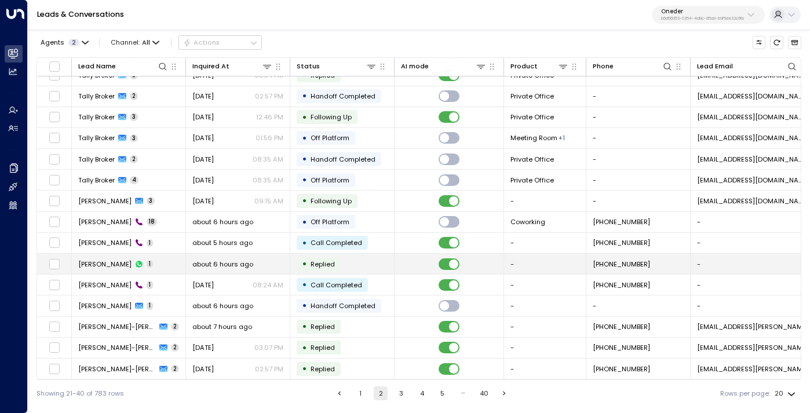
click at [144, 261] on td "[PERSON_NAME] 1" at bounding box center [129, 264] width 114 height 20
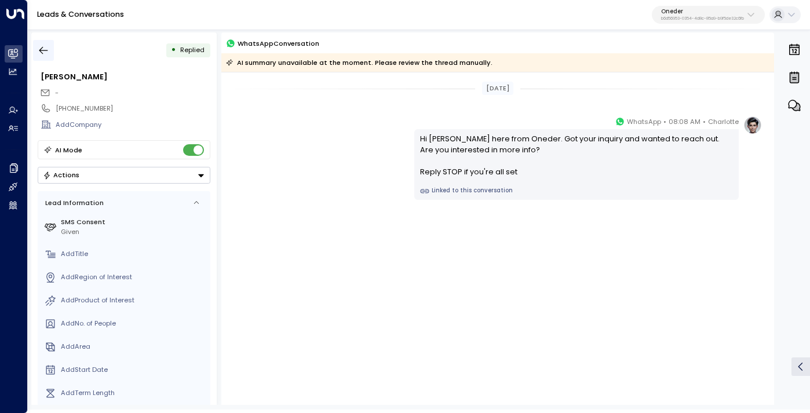
click at [44, 49] on icon "button" at bounding box center [44, 51] width 12 height 12
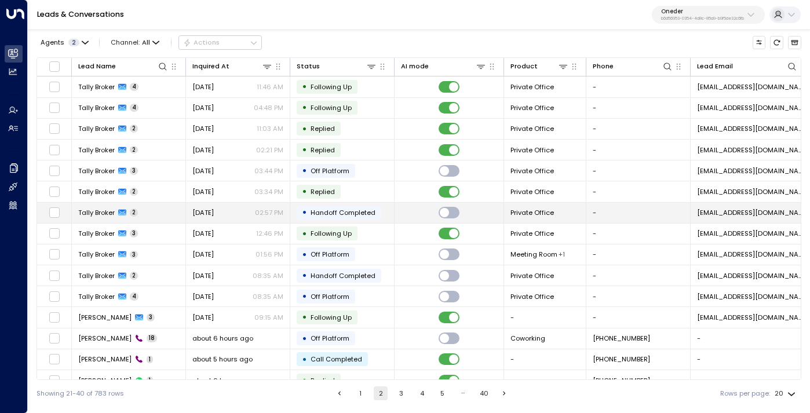
scroll to position [119, 0]
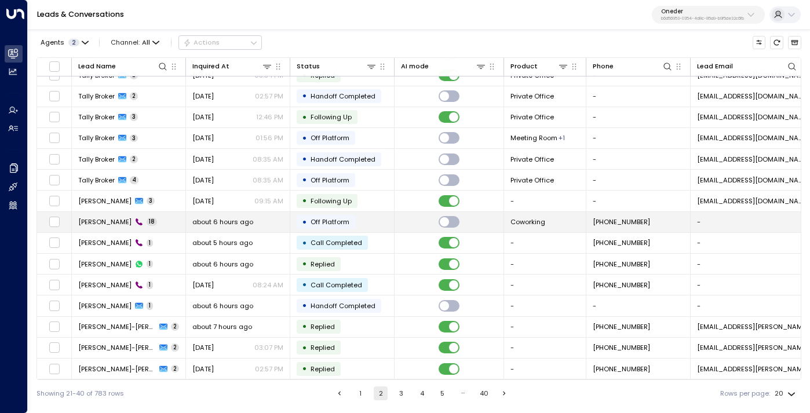
click at [147, 222] on span "18" at bounding box center [152, 222] width 10 height 8
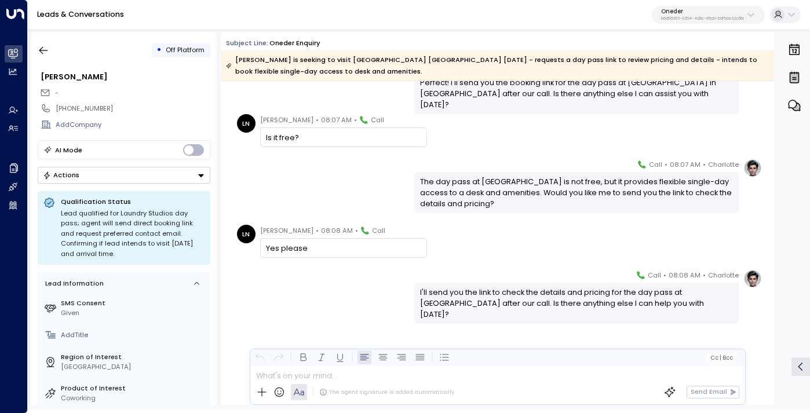
scroll to position [462, 0]
click at [51, 49] on button "button" at bounding box center [43, 50] width 21 height 21
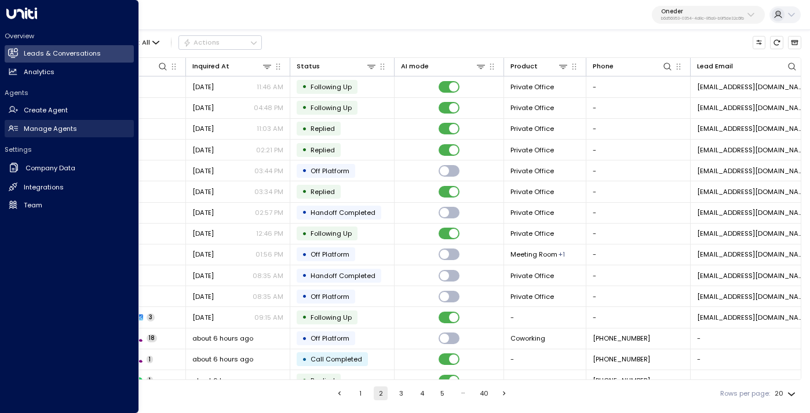
click at [38, 133] on h2 "Manage Agents" at bounding box center [50, 129] width 53 height 10
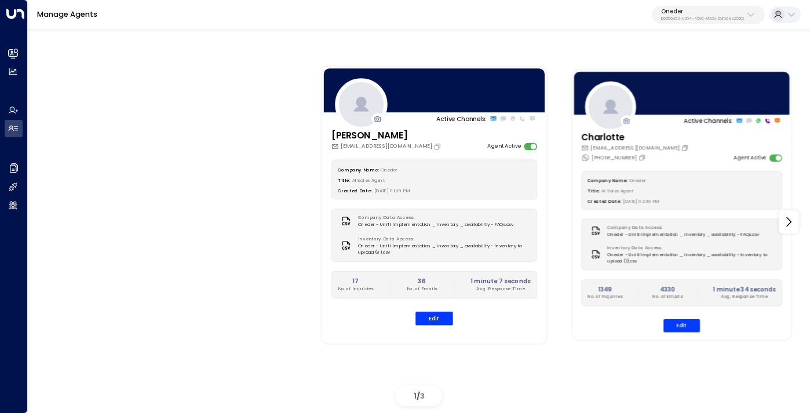
click at [667, 317] on div "Company Name: Oneder Title: AI Sales Agent Created Date: [DATE] 02:40 PM Compan…" at bounding box center [682, 252] width 201 height 162
click at [671, 323] on button "Edit" at bounding box center [681, 325] width 36 height 13
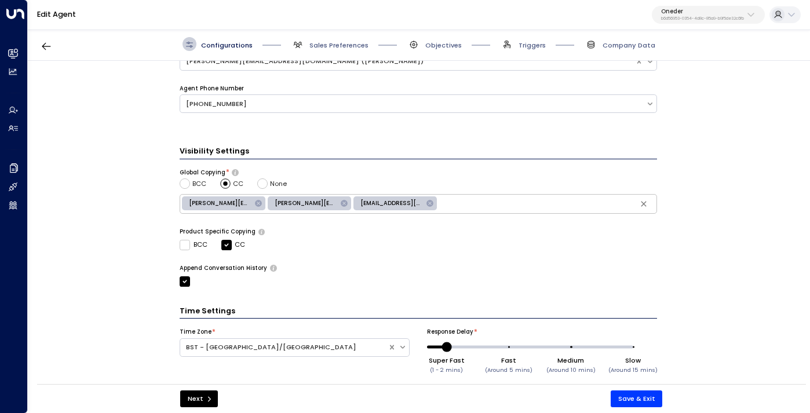
scroll to position [348, 0]
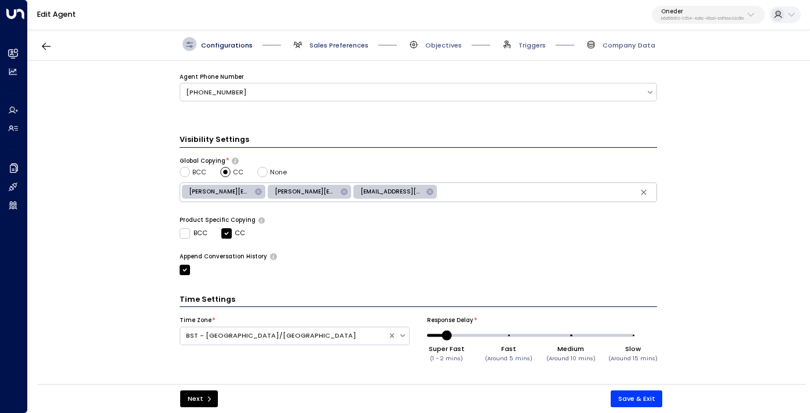
click at [342, 42] on span "Sales Preferences" at bounding box center [338, 45] width 59 height 9
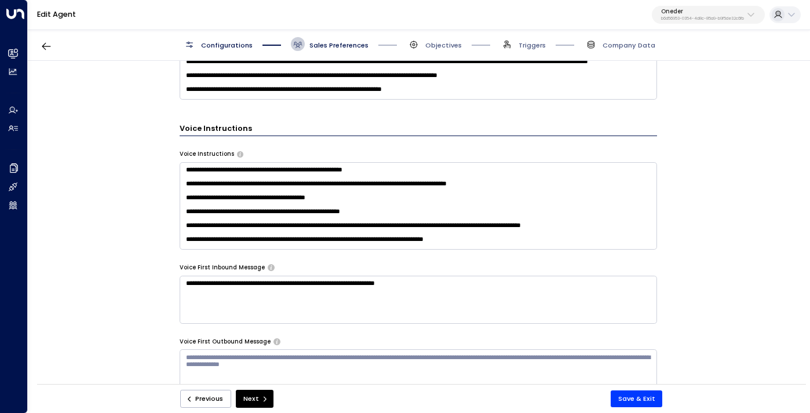
scroll to position [49, 0]
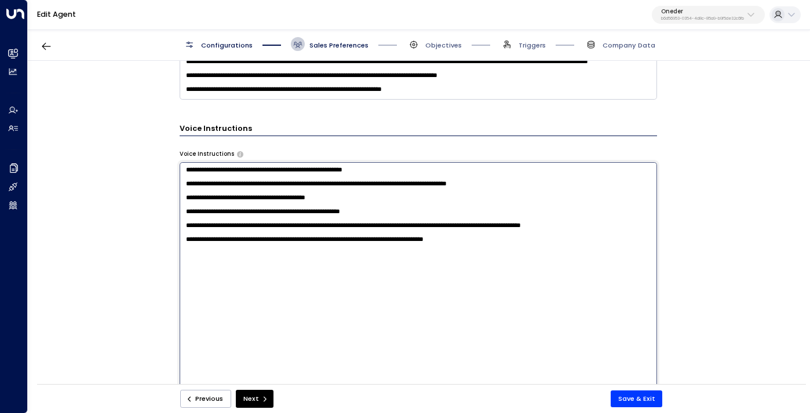
click at [323, 246] on textarea "**********" at bounding box center [418, 284] width 477 height 245
click at [288, 298] on textarea "**********" at bounding box center [418, 284] width 477 height 245
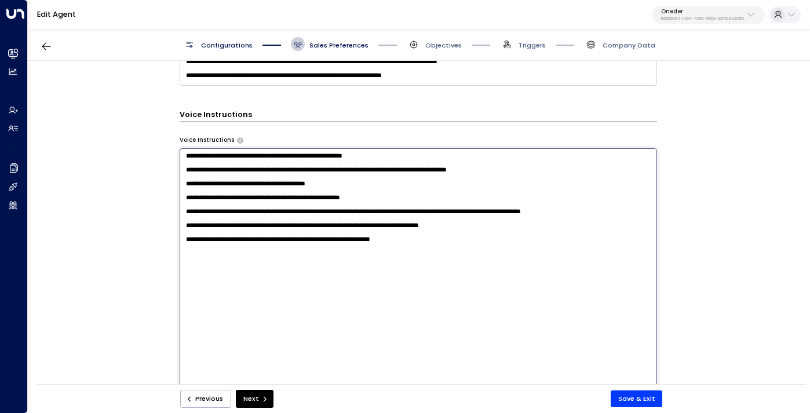
scroll to position [695, 0]
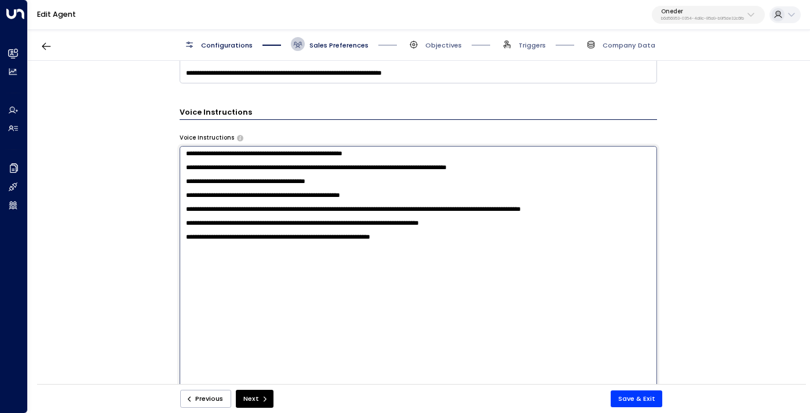
click at [294, 271] on textarea "**********" at bounding box center [418, 268] width 477 height 245
click at [273, 268] on textarea "**********" at bounding box center [418, 268] width 477 height 245
click at [308, 269] on textarea "**********" at bounding box center [418, 268] width 477 height 245
click at [342, 275] on textarea "**********" at bounding box center [418, 268] width 477 height 245
click at [388, 272] on textarea "**********" at bounding box center [418, 268] width 477 height 245
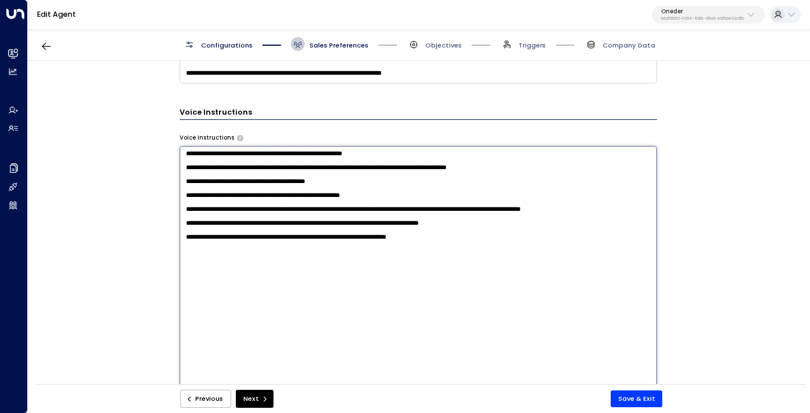
click at [396, 272] on textarea "**********" at bounding box center [418, 268] width 477 height 245
click at [448, 269] on textarea "**********" at bounding box center [418, 268] width 477 height 245
type textarea "**********"
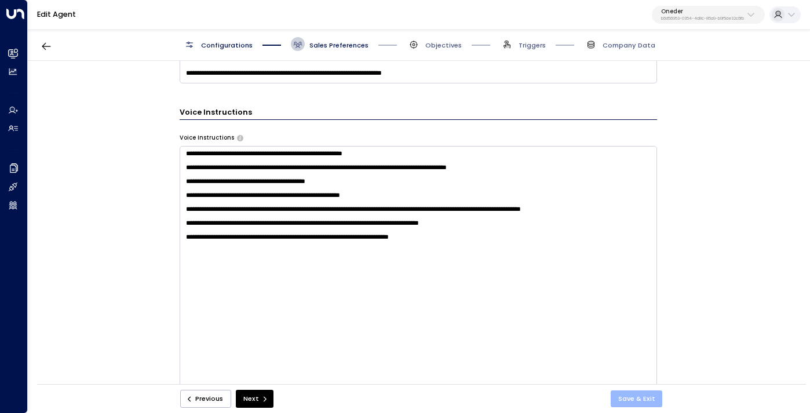
click at [633, 394] on button "Save & Exit" at bounding box center [637, 398] width 52 height 17
